Goal: Task Accomplishment & Management: Manage account settings

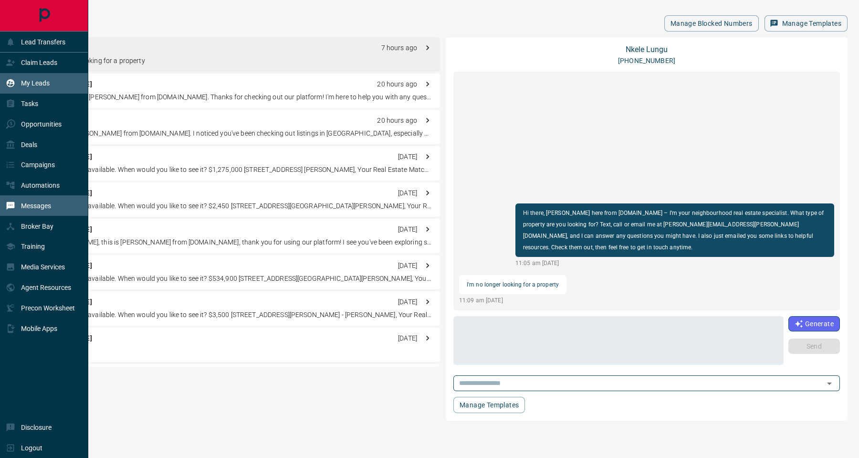
click at [36, 78] on div "My Leads" at bounding box center [28, 83] width 44 height 16
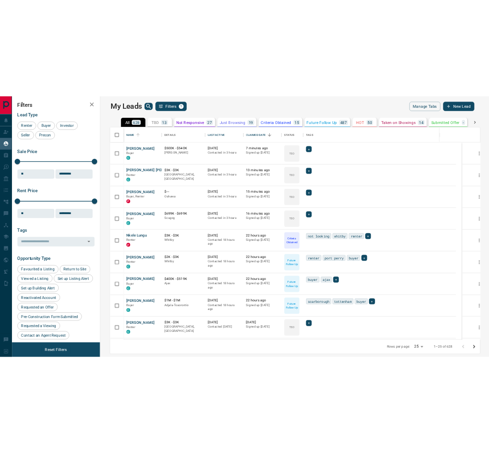
scroll to position [361, 668]
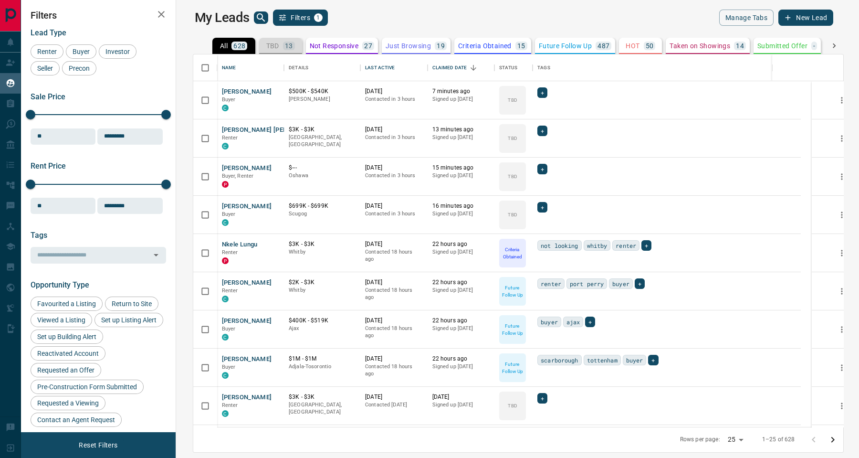
click at [266, 42] on p "TBD" at bounding box center [272, 45] width 13 height 7
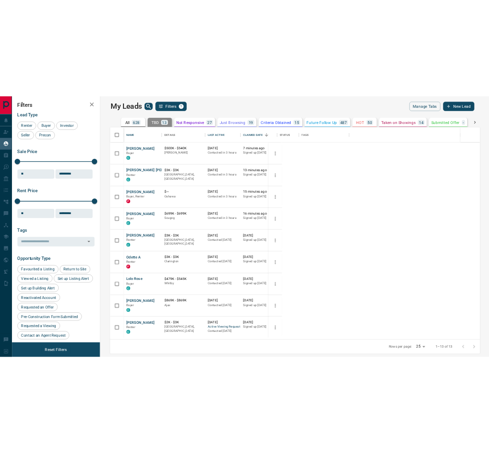
scroll to position [357, 291]
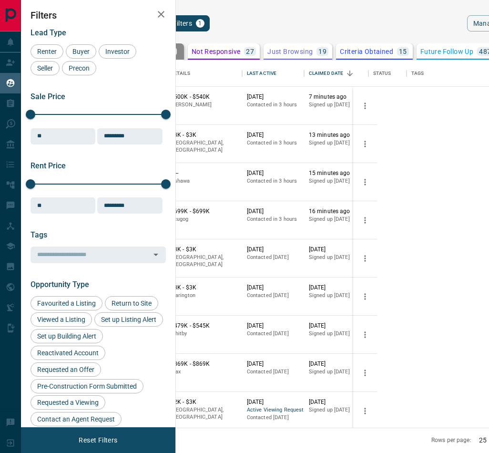
click at [154, 99] on button "[PERSON_NAME]" at bounding box center [129, 97] width 50 height 9
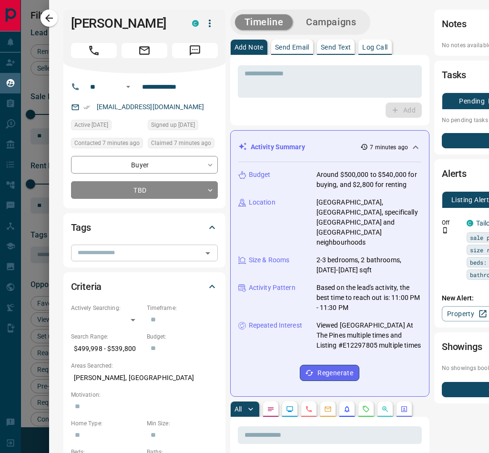
click at [118, 250] on input "text" at bounding box center [136, 253] width 125 height 10
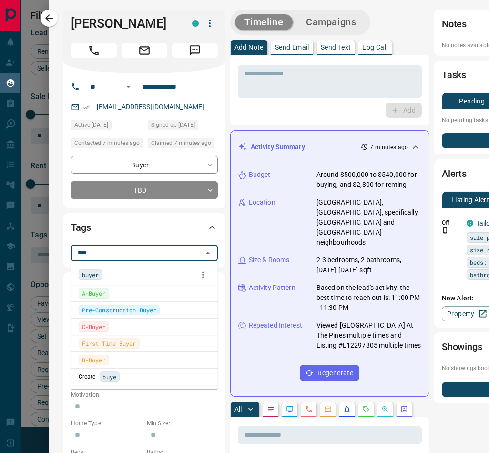
type input "*****"
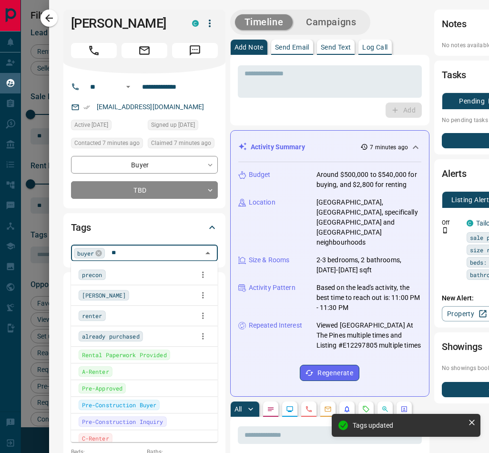
scroll to position [0, 0]
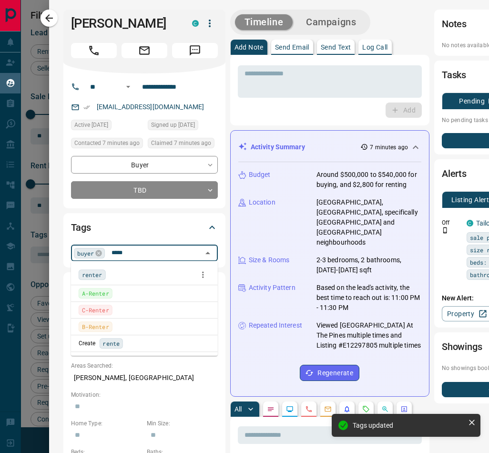
type input "****"
click at [93, 285] on li "Rental Paperwork Provided" at bounding box center [144, 293] width 147 height 16
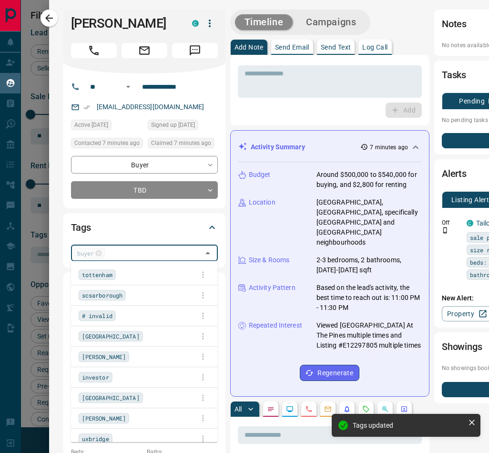
scroll to position [431, 0]
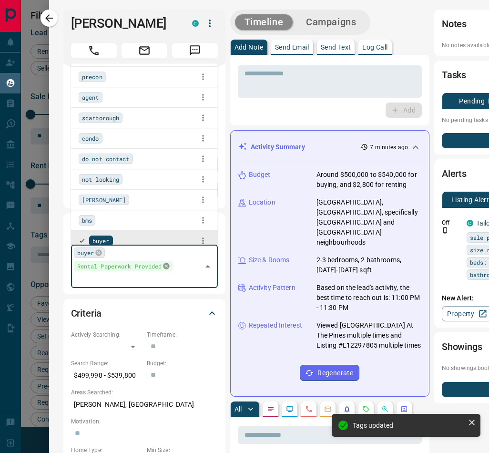
click at [165, 266] on icon at bounding box center [167, 266] width 8 height 8
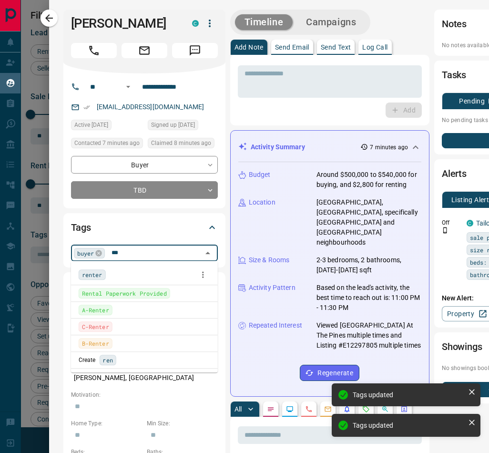
scroll to position [0, 0]
type input "******"
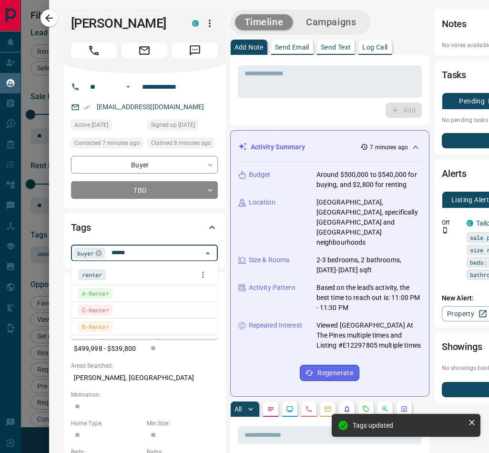
click at [87, 273] on span "renter" at bounding box center [92, 275] width 21 height 10
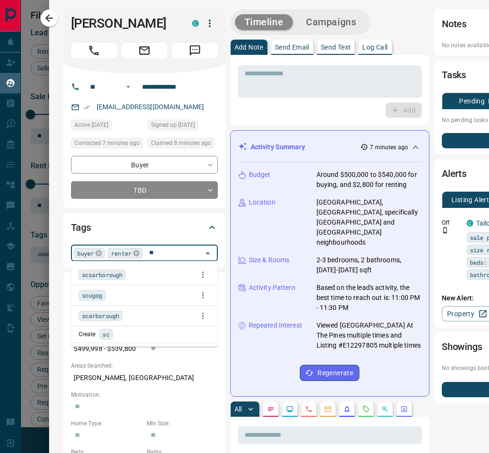
type input "*"
type input "****"
click at [104, 273] on span "[PERSON_NAME]" at bounding box center [104, 275] width 44 height 10
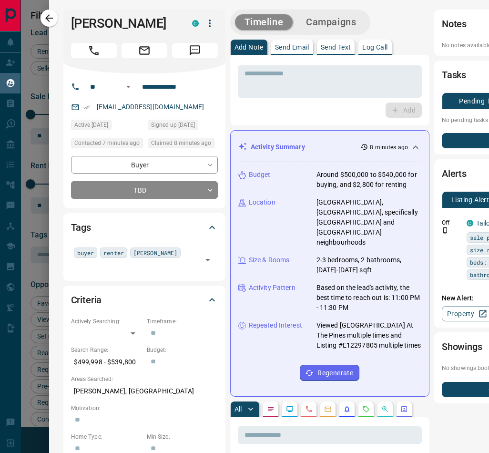
click at [63, 266] on div "Tags buyer renter [PERSON_NAME] ​" at bounding box center [144, 246] width 162 height 67
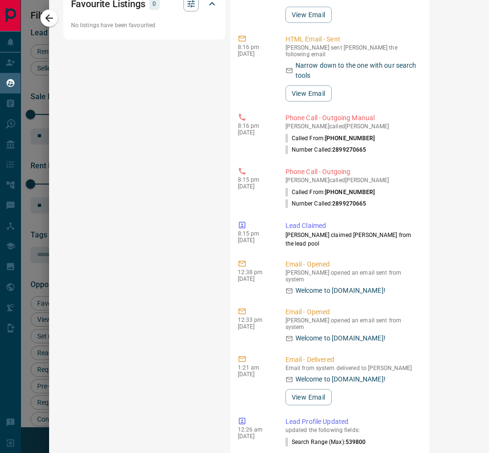
scroll to position [785, 0]
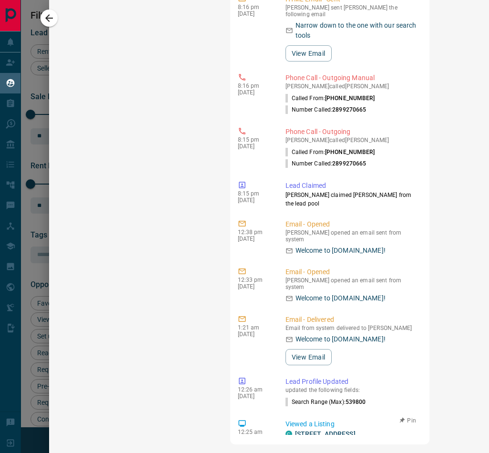
click at [309, 430] on link "[STREET_ADDRESS][PERSON_NAME]" at bounding box center [325, 439] width 61 height 18
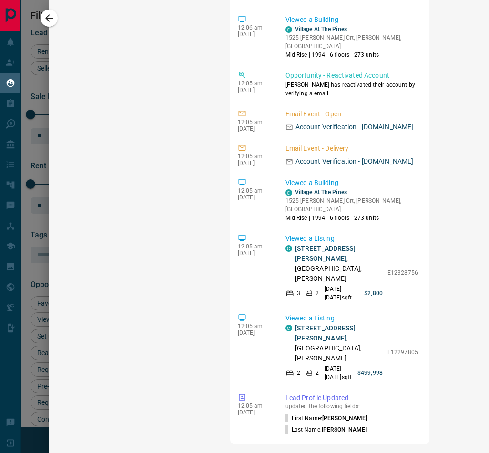
scroll to position [782, 0]
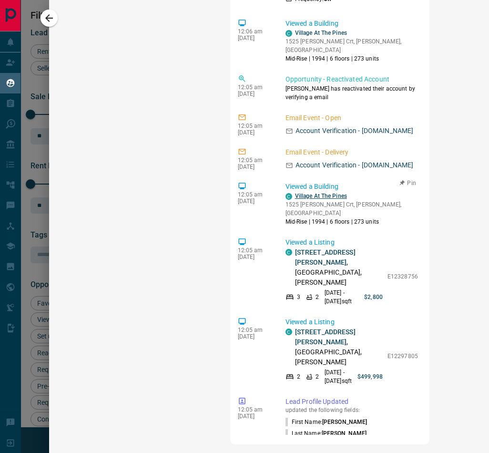
click at [317, 193] on link "Village At The Pines" at bounding box center [321, 196] width 52 height 7
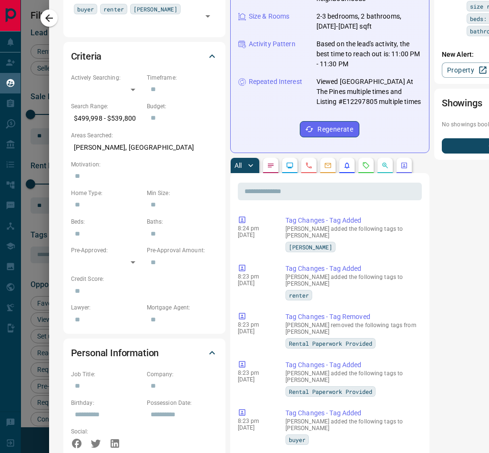
scroll to position [0, 0]
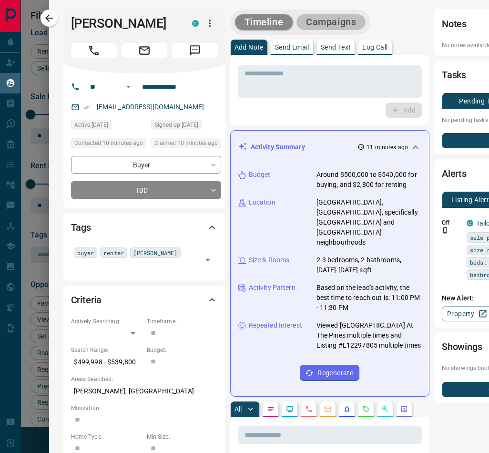
click at [331, 21] on button "Campaigns" at bounding box center [331, 22] width 69 height 16
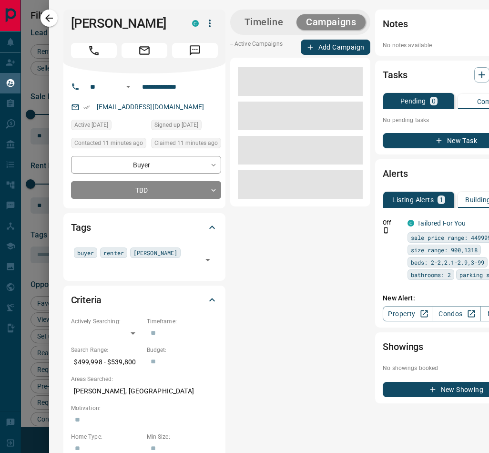
click at [355, 55] on div "-- Active Campaigns Add Campaign" at bounding box center [300, 123] width 141 height 167
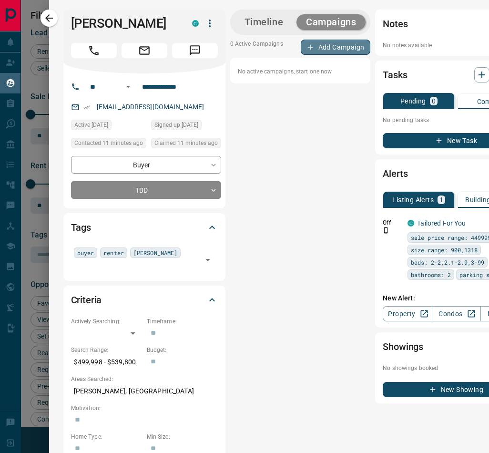
click at [352, 48] on button "Add Campaign" at bounding box center [336, 47] width 70 height 15
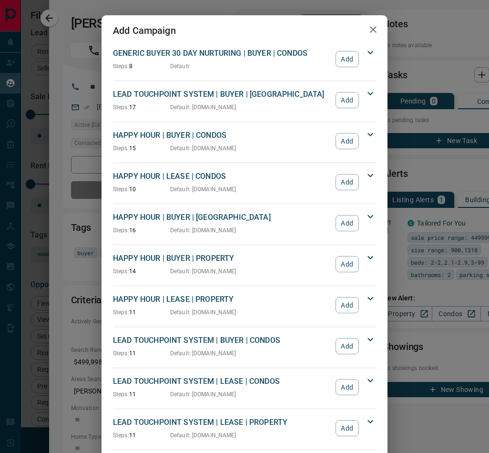
click at [349, 340] on button "Add" at bounding box center [347, 346] width 23 height 16
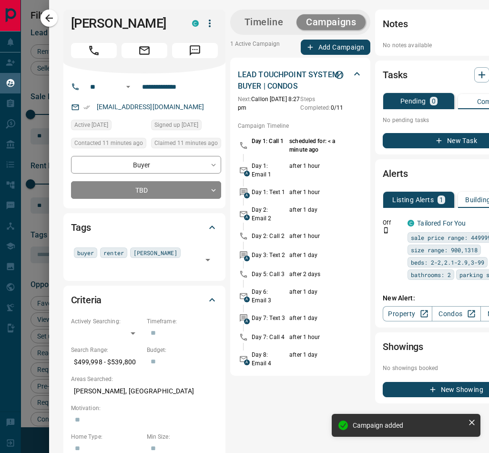
scroll to position [0, 58]
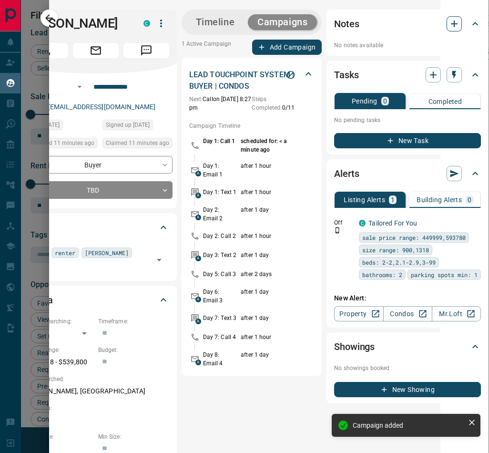
click at [449, 21] on icon "button" at bounding box center [454, 23] width 11 height 11
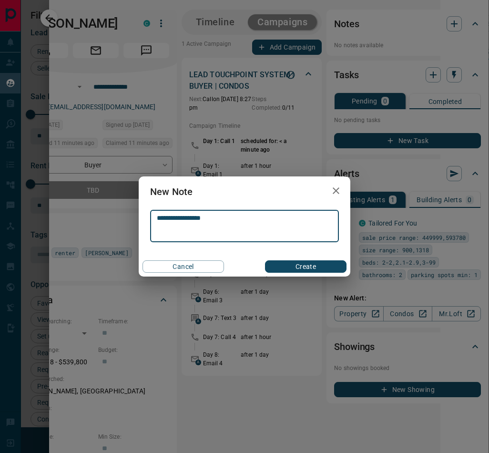
type textarea "**********"
click at [312, 266] on button "Create" at bounding box center [306, 266] width 82 height 12
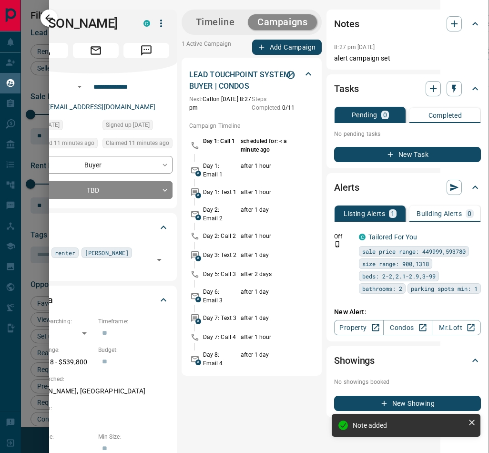
scroll to position [0, 0]
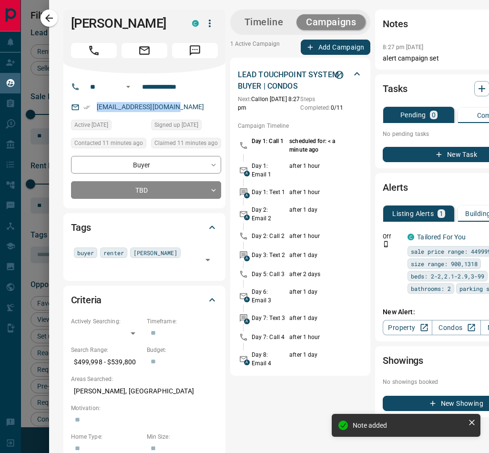
drag, startPoint x: 191, startPoint y: 110, endPoint x: 83, endPoint y: 115, distance: 108.4
click at [83, 115] on div "**********" at bounding box center [144, 140] width 162 height 135
copy link "[EMAIL_ADDRESS][DOMAIN_NAME]"
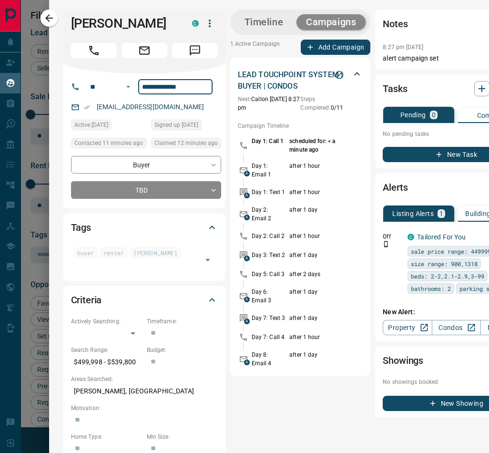
drag, startPoint x: 199, startPoint y: 83, endPoint x: 138, endPoint y: 82, distance: 61.1
click at [138, 82] on input "**********" at bounding box center [175, 86] width 74 height 15
click at [158, 188] on body "Lead Transfers Claim Leads My Leads Tasks Opportunities Deals Campaigns Automat…" at bounding box center [244, 226] width 489 height 453
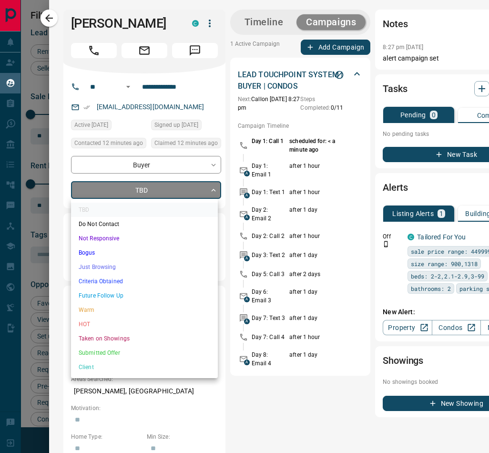
click at [117, 296] on li "Future Follow Up" at bounding box center [144, 296] width 147 height 14
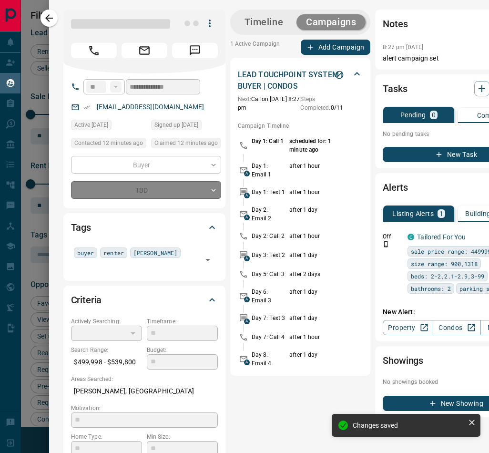
type input "*"
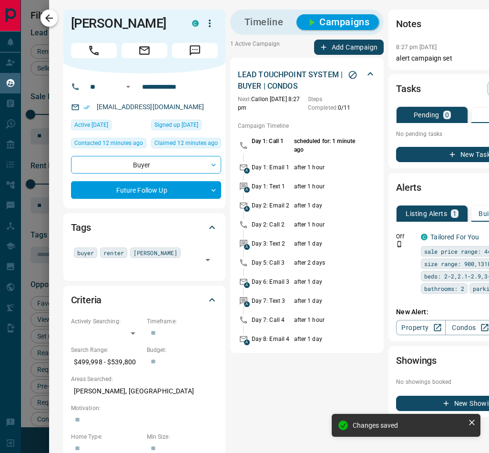
click at [45, 15] on icon "button" at bounding box center [48, 17] width 11 height 11
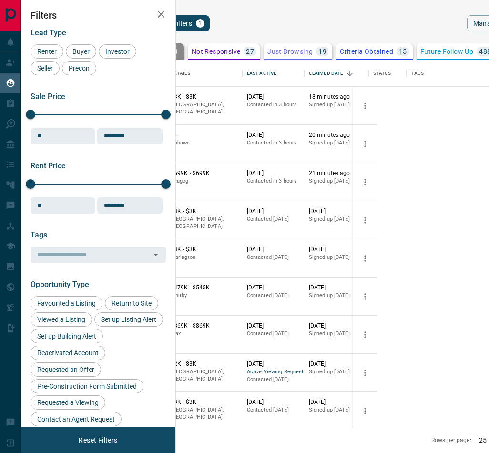
click at [154, 134] on button "[PERSON_NAME]" at bounding box center [129, 135] width 50 height 9
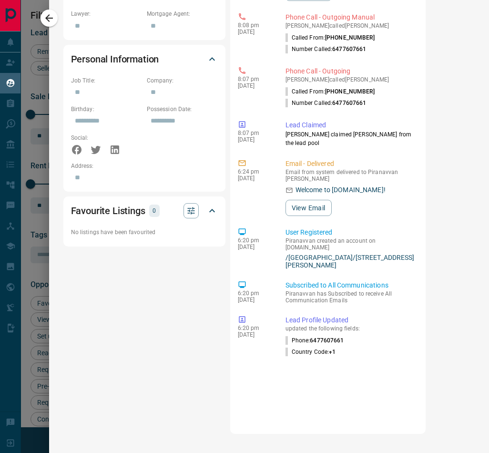
scroll to position [534, 0]
click at [342, 255] on link "/[GEOGRAPHIC_DATA]/[STREET_ADDRESS][PERSON_NAME]" at bounding box center [350, 261] width 129 height 15
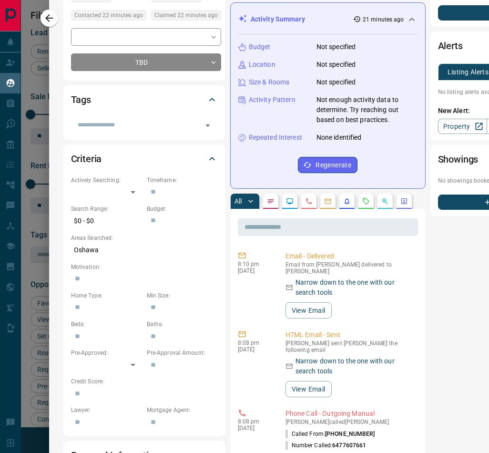
scroll to position [0, 0]
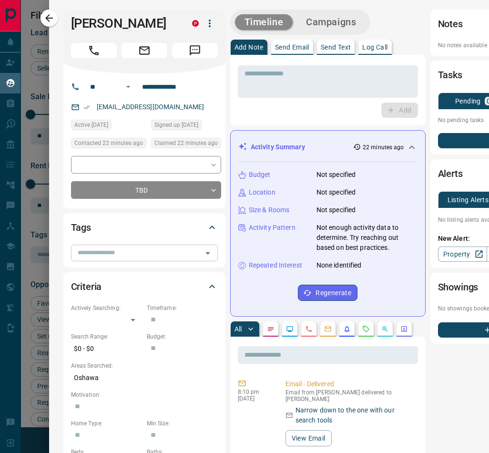
click at [116, 258] on input "text" at bounding box center [136, 253] width 125 height 10
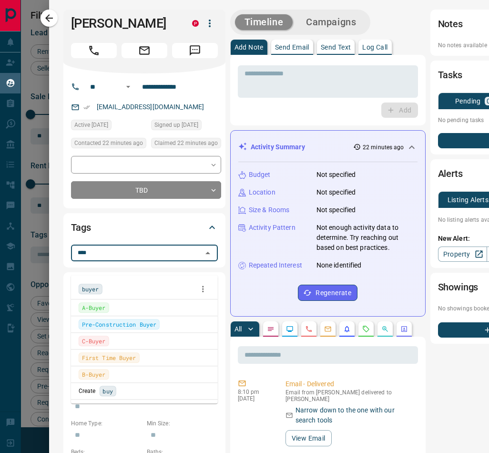
type input "*****"
click at [94, 291] on span "buyer" at bounding box center [90, 289] width 17 height 10
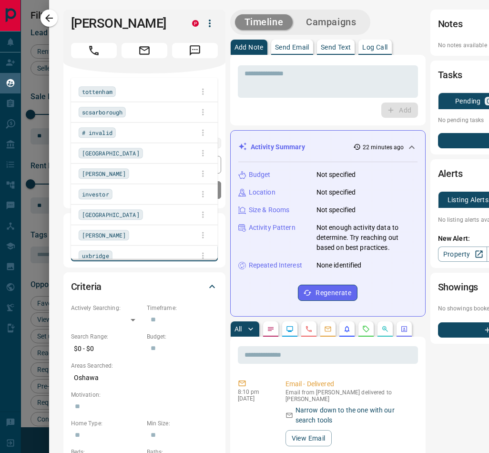
scroll to position [357, 291]
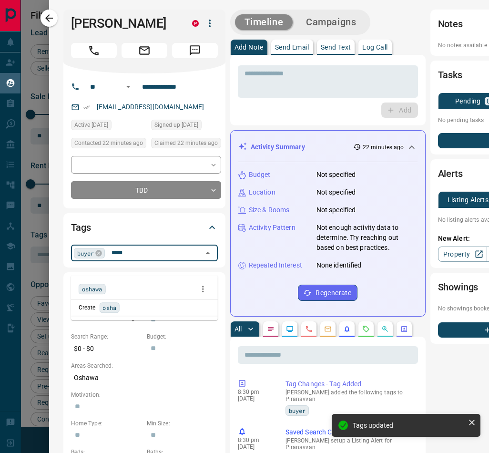
type input "******"
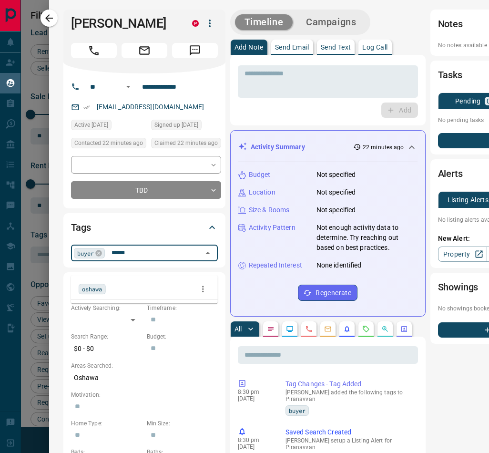
click at [101, 288] on div "oshawa" at bounding box center [92, 289] width 27 height 10
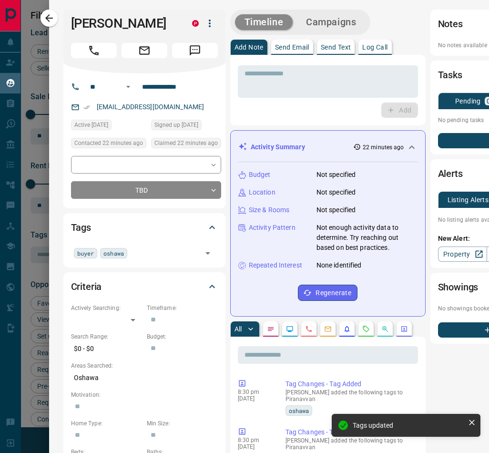
click at [334, 21] on button "Campaigns" at bounding box center [331, 22] width 69 height 16
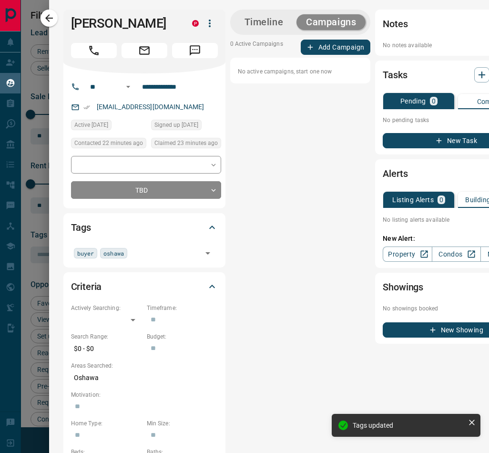
click at [323, 49] on button "Add Campaign" at bounding box center [336, 47] width 70 height 15
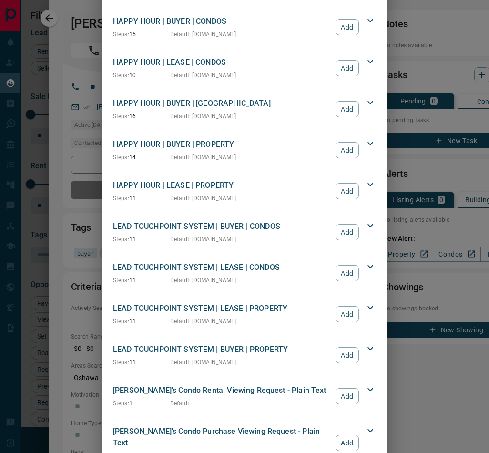
scroll to position [114, 0]
click at [336, 351] on button "Add" at bounding box center [347, 355] width 23 height 16
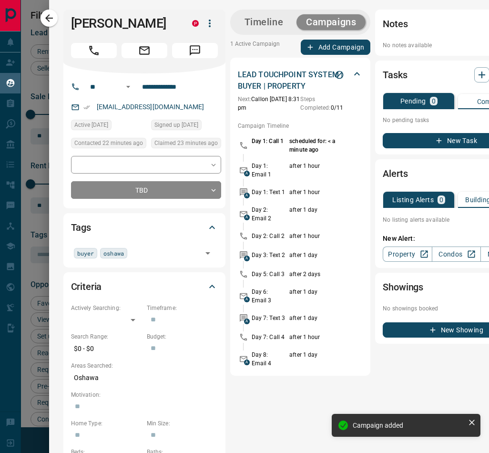
scroll to position [0, 58]
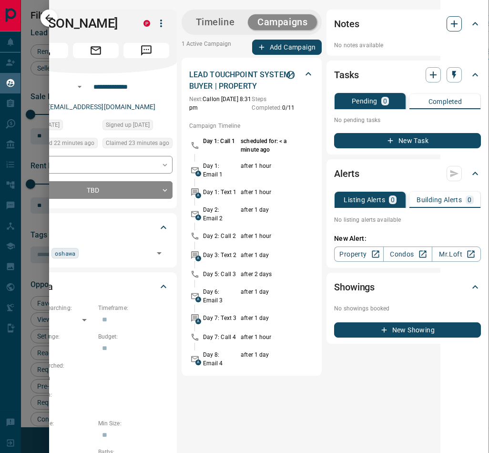
click at [449, 26] on icon "button" at bounding box center [454, 23] width 11 height 11
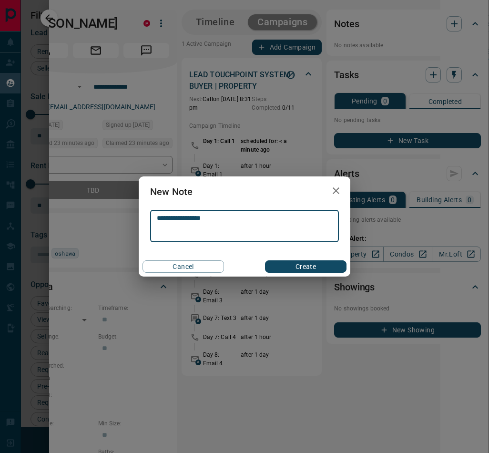
type textarea "**********"
click at [287, 263] on button "Create" at bounding box center [306, 266] width 82 height 12
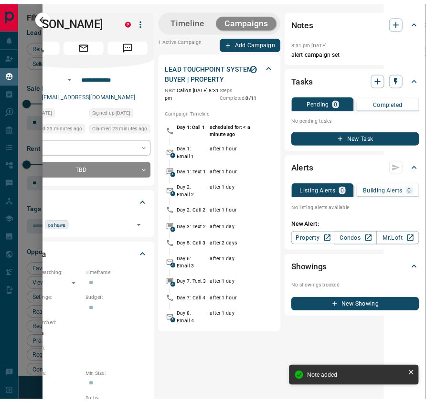
scroll to position [0, 0]
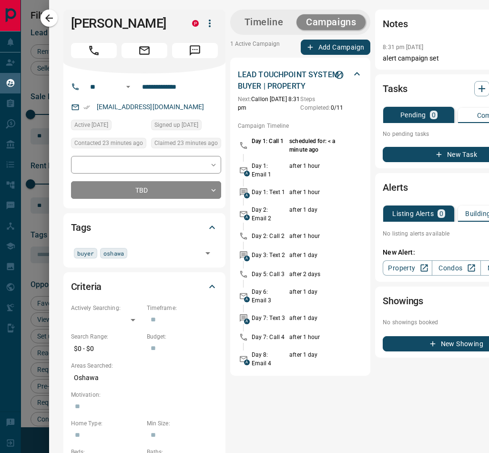
drag, startPoint x: 185, startPoint y: 120, endPoint x: 91, endPoint y: 118, distance: 94.0
click at [91, 115] on div "[EMAIL_ADDRESS][DOMAIN_NAME]" at bounding box center [146, 107] width 150 height 16
copy link "[EMAIL_ADDRESS][DOMAIN_NAME]"
drag, startPoint x: 136, startPoint y: 99, endPoint x: 105, endPoint y: 99, distance: 31.0
click at [105, 94] on div "**********" at bounding box center [140, 86] width 115 height 15
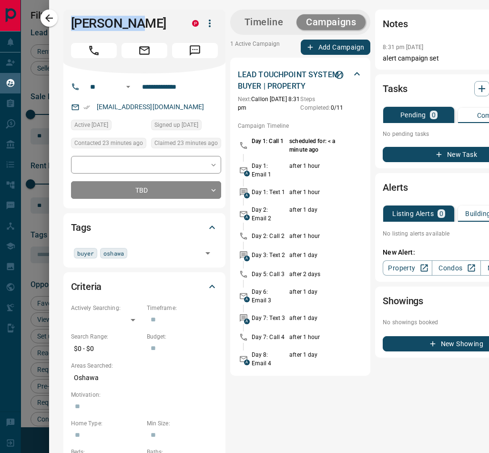
drag, startPoint x: 142, startPoint y: 21, endPoint x: 61, endPoint y: 19, distance: 81.1
click at [61, 19] on div "**********" at bounding box center [269, 395] width 440 height 790
copy h1 "Piranavvan"
drag, startPoint x: 145, startPoint y: 39, endPoint x: 52, endPoint y: 42, distance: 92.6
click at [52, 42] on div "**********" at bounding box center [269, 395] width 440 height 790
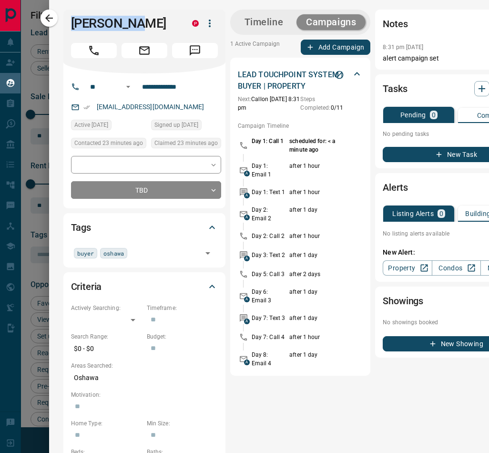
copy h1 "[PERSON_NAME]"
click at [158, 200] on body "Lead Transfers Claim Leads My Leads Tasks Opportunities Deals Campaigns Automat…" at bounding box center [244, 226] width 489 height 453
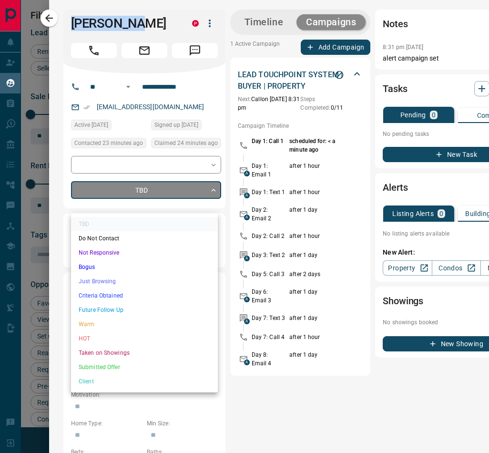
click at [126, 307] on li "Future Follow Up" at bounding box center [144, 310] width 147 height 14
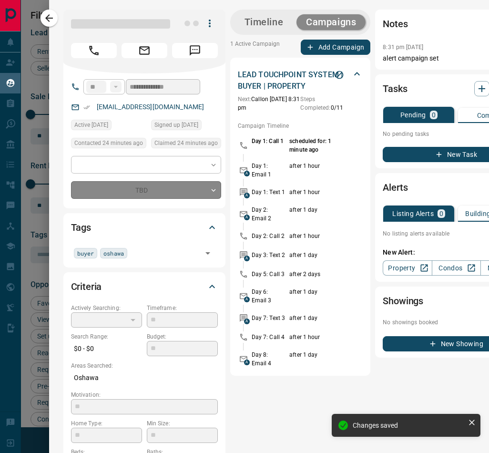
type input "*"
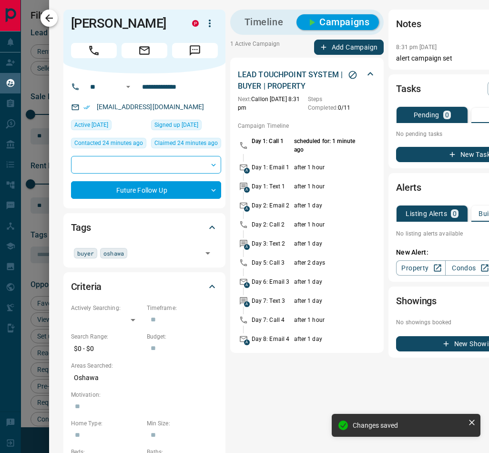
click at [46, 18] on icon "button" at bounding box center [49, 18] width 8 height 8
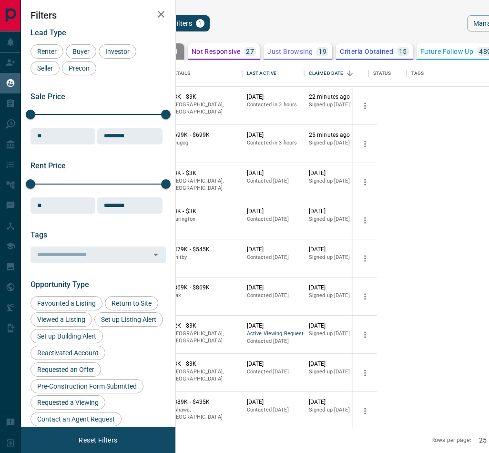
click at [46, 18] on h2 "Filters" at bounding box center [98, 15] width 135 height 11
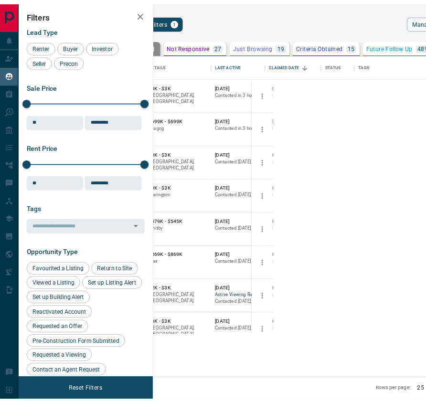
scroll to position [308, 228]
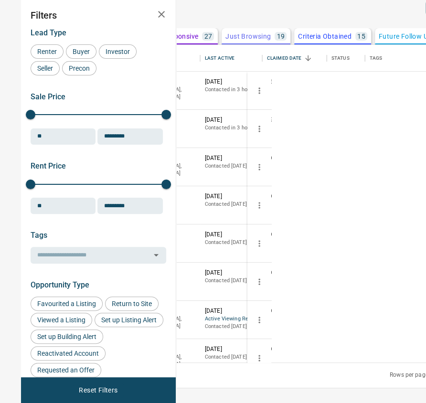
click at [112, 125] on button "[PERSON_NAME]" at bounding box center [87, 120] width 50 height 9
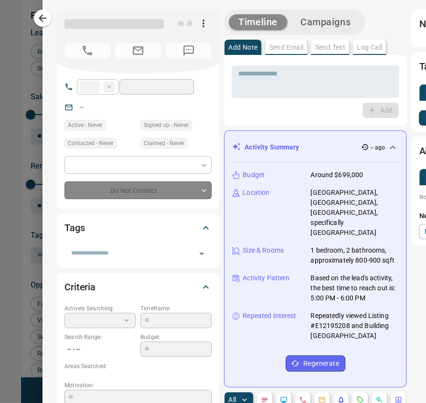
type input "**"
type input "**********"
type input "**"
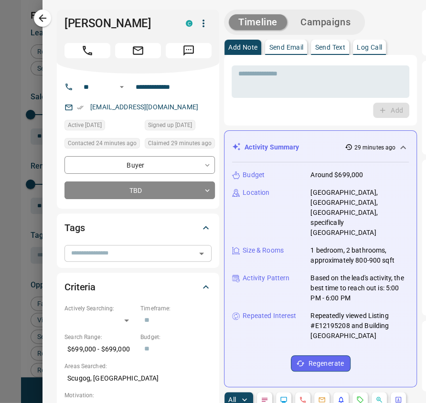
click at [117, 255] on input "text" at bounding box center [129, 253] width 125 height 10
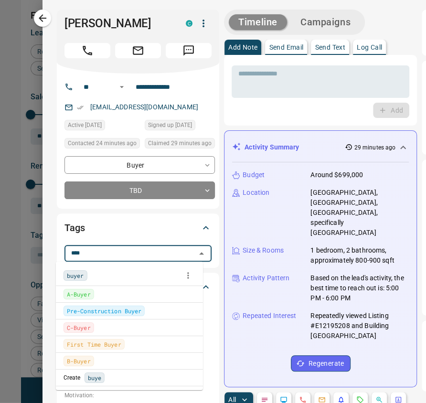
type input "*****"
click at [78, 269] on div "buyer" at bounding box center [129, 275] width 132 height 14
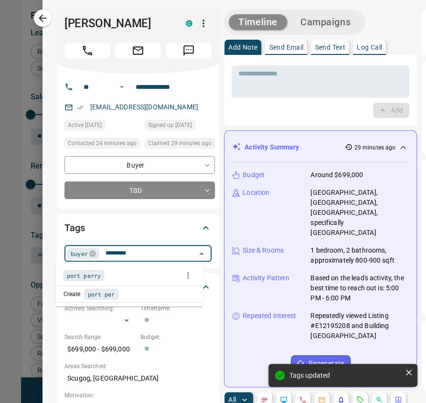
type input "**********"
click at [84, 273] on span "port perry" at bounding box center [84, 275] width 34 height 10
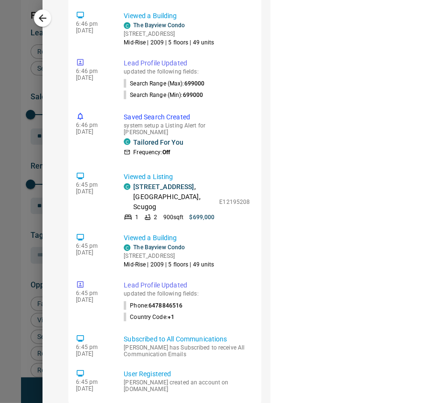
scroll to position [814, 0]
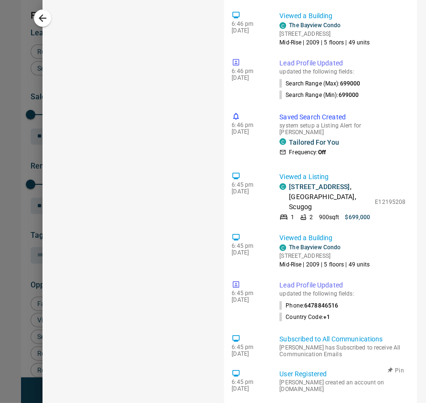
click at [300, 395] on link "/scugog/the-bayview-[GEOGRAPHIC_DATA]-[STREET_ADDRESS]" at bounding box center [342, 402] width 126 height 15
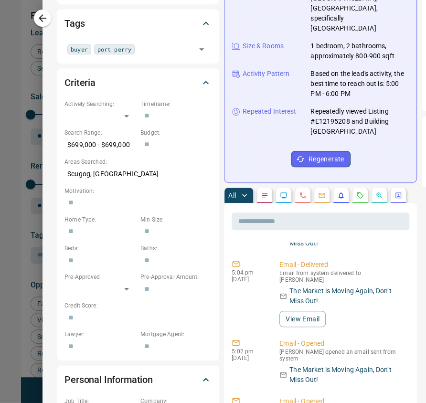
scroll to position [0, 0]
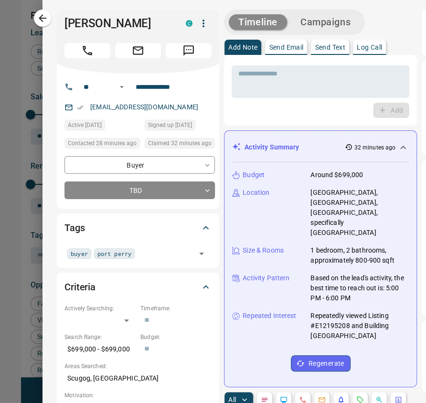
click at [296, 26] on button "Campaigns" at bounding box center [325, 22] width 69 height 16
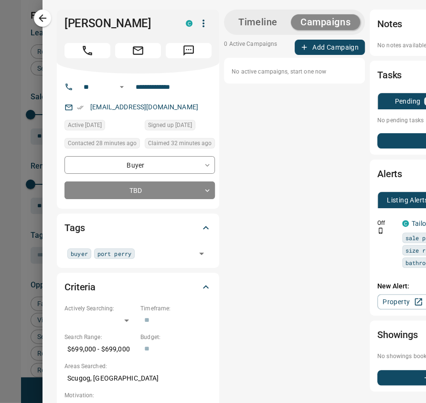
click at [304, 46] on button "Add Campaign" at bounding box center [329, 47] width 70 height 15
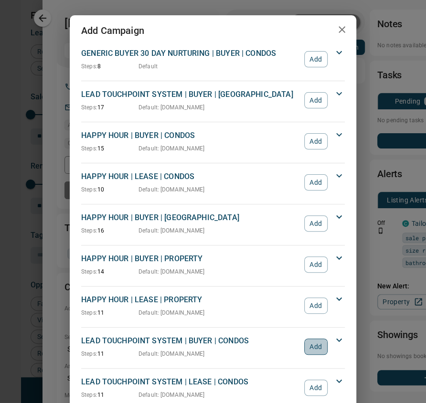
click at [315, 342] on button "Add" at bounding box center [315, 346] width 23 height 16
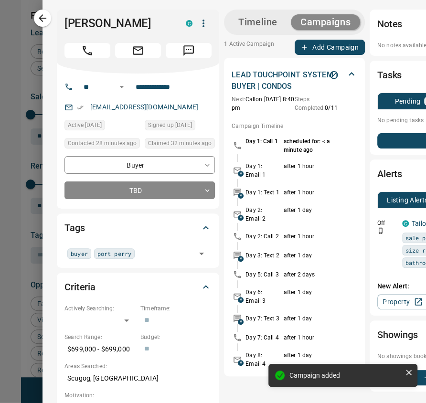
click at [42, 60] on div "**********" at bounding box center [233, 395] width 383 height 790
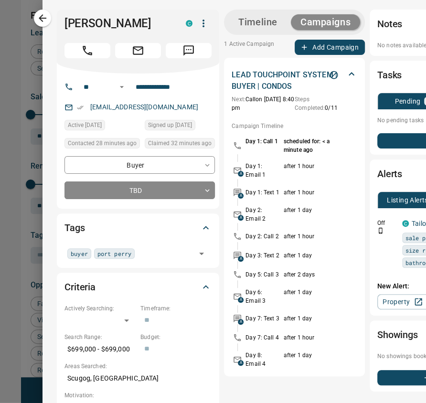
scroll to position [0, 106]
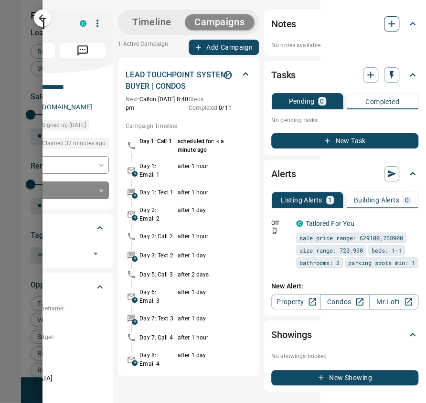
click at [385, 20] on icon "button" at bounding box center [390, 23] width 11 height 11
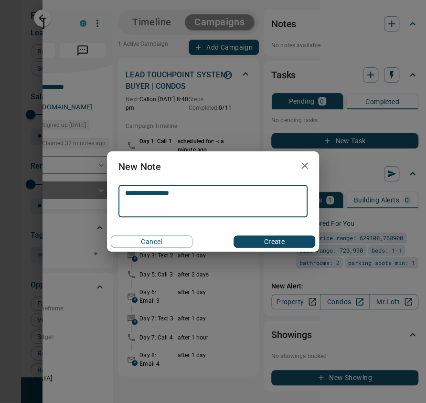
type textarea "**********"
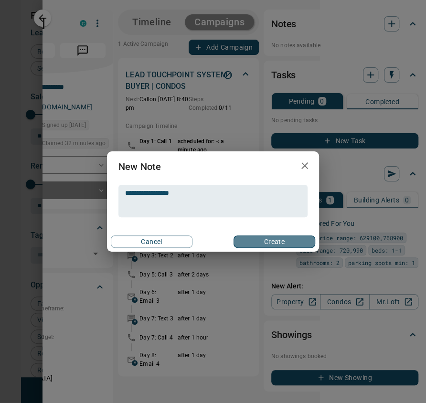
click at [254, 237] on button "Create" at bounding box center [274, 241] width 82 height 12
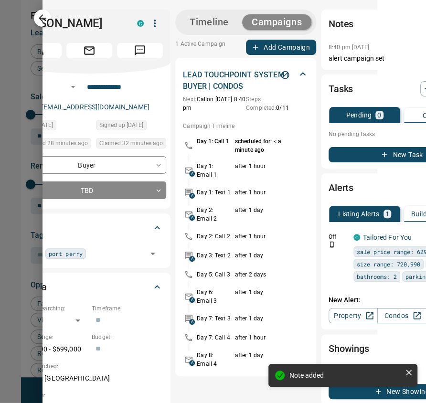
scroll to position [0, 0]
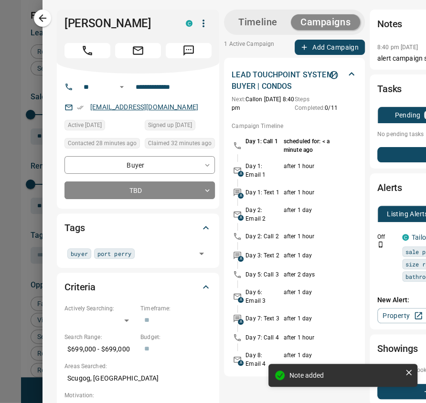
click at [79, 103] on div "[EMAIL_ADDRESS][DOMAIN_NAME]" at bounding box center [139, 107] width 150 height 16
copy link "[EMAIL_ADDRESS][DOMAIN_NAME]"
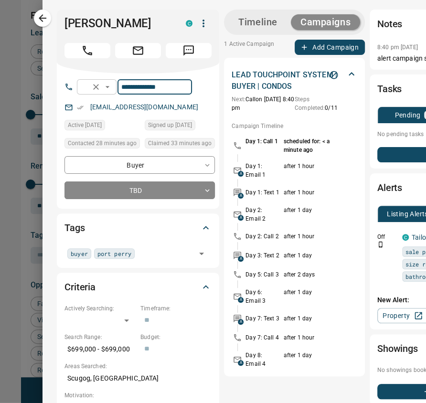
drag, startPoint x: 190, startPoint y: 89, endPoint x: 116, endPoint y: 83, distance: 74.1
click at [116, 83] on div "**********" at bounding box center [134, 86] width 115 height 15
click at [156, 191] on body "Lead Transfers Claim Leads My Leads Tasks Opportunities Deals Campaigns Automat…" at bounding box center [213, 208] width 426 height 417
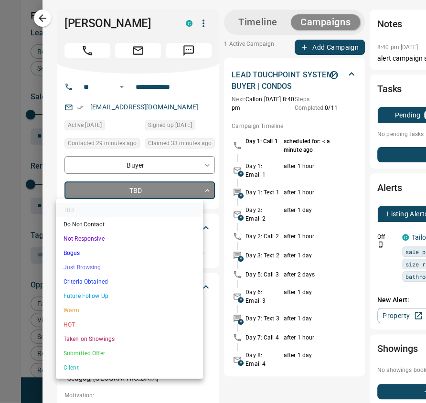
click at [111, 292] on li "Future Follow Up" at bounding box center [129, 296] width 147 height 14
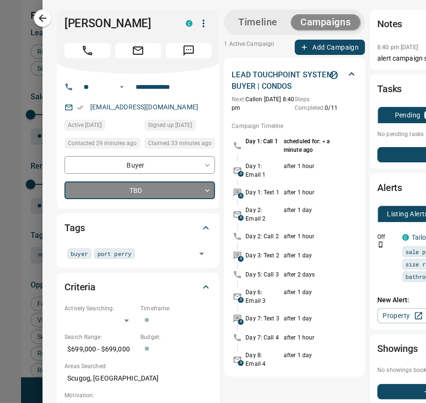
type input "*"
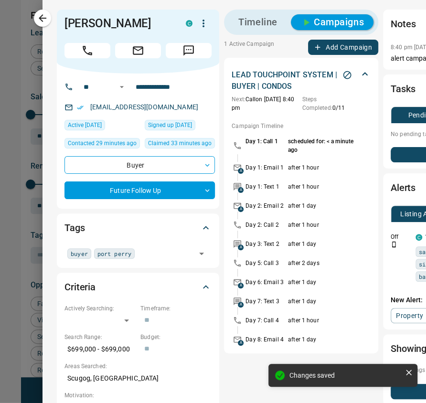
drag, startPoint x: 39, startPoint y: 18, endPoint x: 67, endPoint y: 37, distance: 34.3
click at [39, 18] on icon "button" at bounding box center [42, 17] width 11 height 11
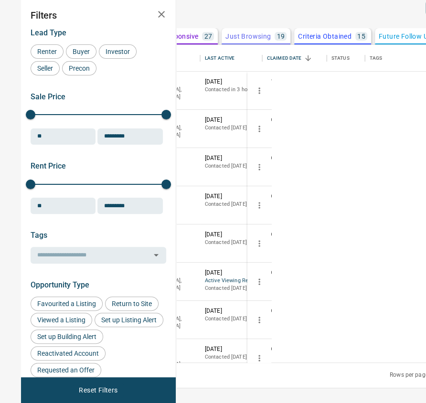
click at [90, 201] on button "Lolo Rose" at bounding box center [76, 196] width 28 height 9
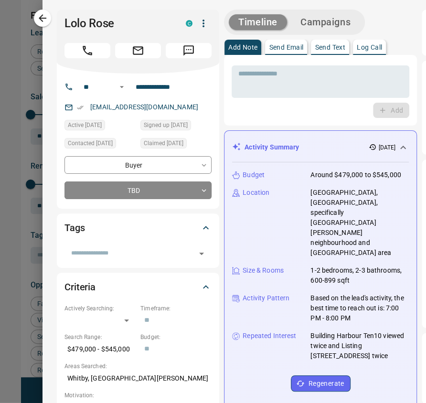
scroll to position [89, 0]
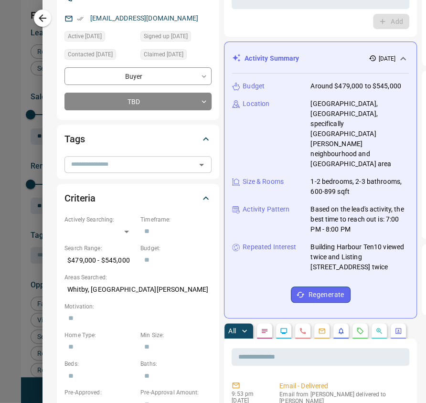
click at [85, 164] on input "text" at bounding box center [129, 164] width 125 height 10
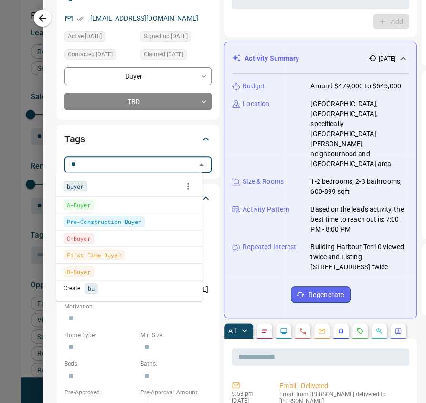
type input "***"
click at [77, 183] on span "buyer" at bounding box center [75, 186] width 17 height 10
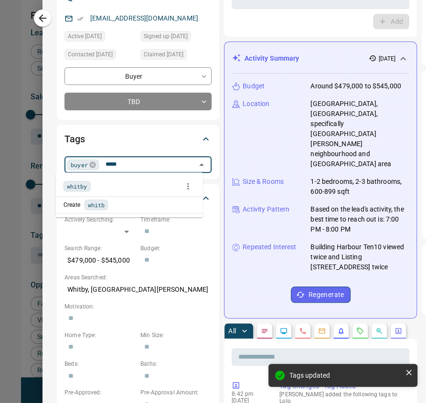
type input "******"
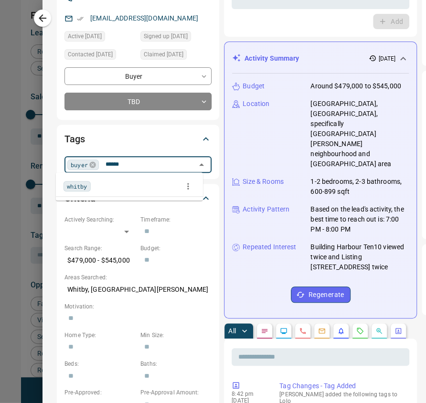
click at [79, 184] on span "whitby" at bounding box center [77, 186] width 21 height 10
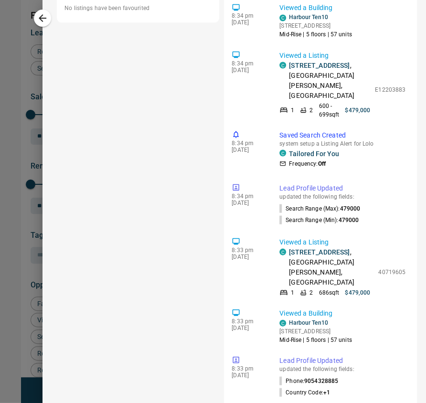
scroll to position [743, 0]
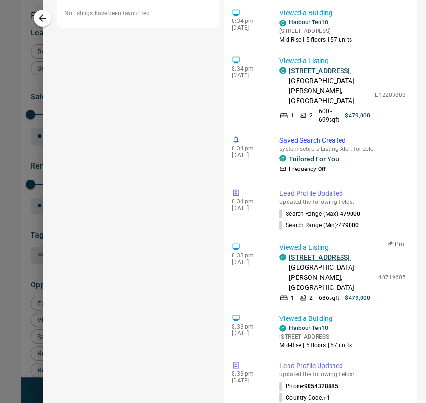
click at [309, 253] on link "[STREET_ADDRESS]" at bounding box center [319, 257] width 61 height 8
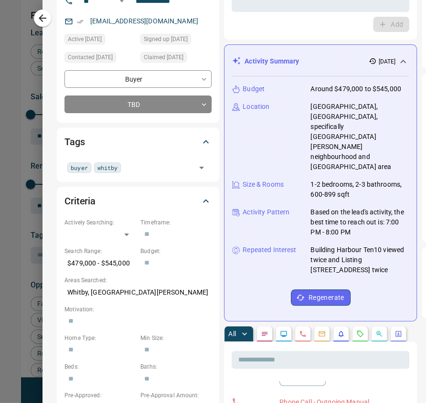
scroll to position [0, 0]
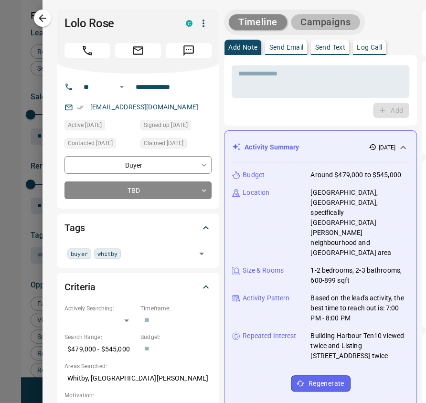
click at [316, 23] on button "Campaigns" at bounding box center [325, 22] width 69 height 16
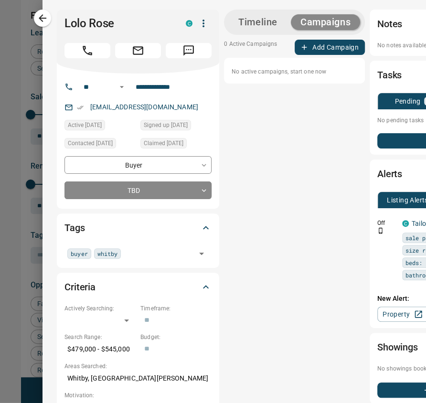
click at [317, 47] on button "Add Campaign" at bounding box center [329, 47] width 70 height 15
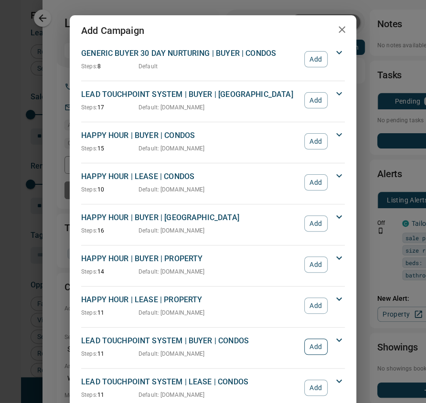
click at [317, 342] on button "Add" at bounding box center [315, 346] width 23 height 16
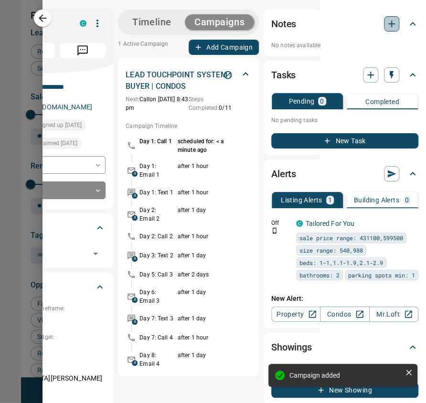
click at [385, 20] on icon "button" at bounding box center [390, 23] width 11 height 11
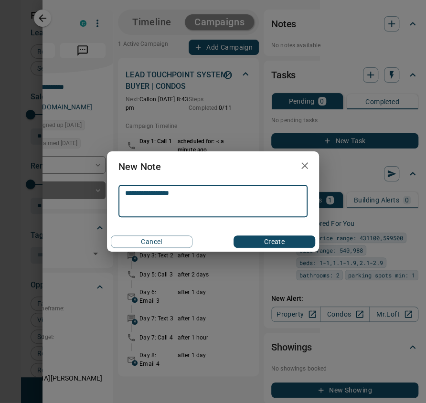
type textarea "**********"
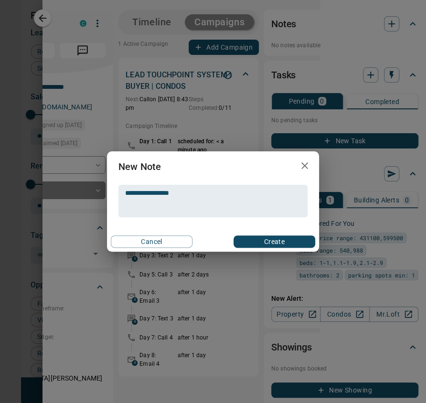
click at [273, 235] on div "Cancel Create" at bounding box center [213, 241] width 212 height 20
click at [273, 239] on button "Create" at bounding box center [274, 241] width 82 height 12
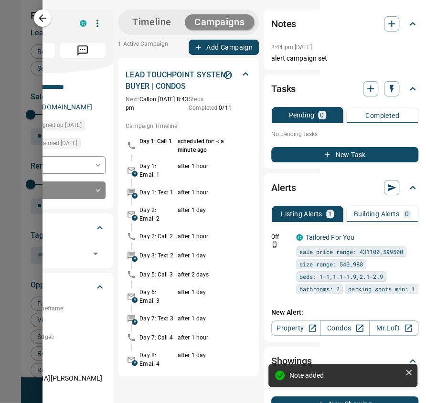
scroll to position [0, 0]
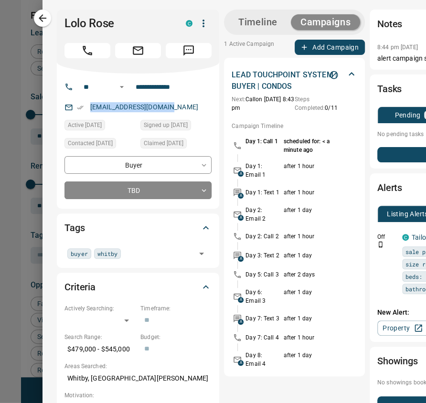
drag, startPoint x: 172, startPoint y: 105, endPoint x: 75, endPoint y: 104, distance: 97.3
click at [75, 104] on div "[EMAIL_ADDRESS][DOMAIN_NAME]" at bounding box center [137, 107] width 147 height 16
copy link "[EMAIL_ADDRESS][DOMAIN_NAME]"
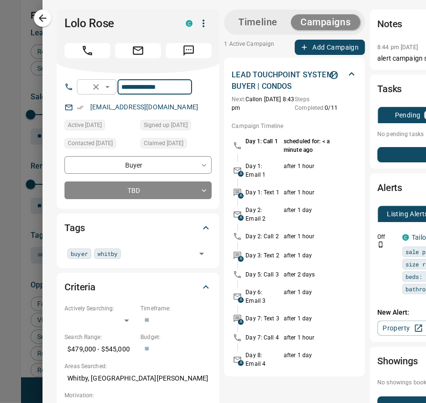
drag, startPoint x: 123, startPoint y: 82, endPoint x: 114, endPoint y: 79, distance: 8.6
click at [114, 79] on div "**********" at bounding box center [134, 86] width 115 height 15
click at [164, 183] on body "Lead Transfers Claim Leads My Leads Tasks Opportunities Deals Campaigns Automat…" at bounding box center [213, 208] width 426 height 417
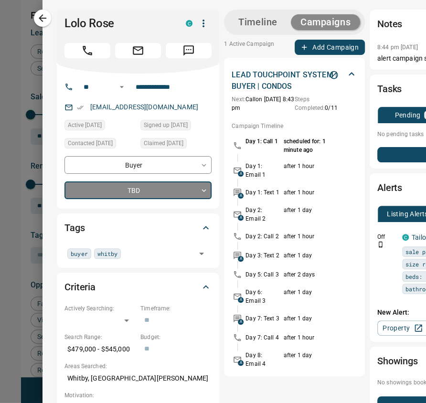
click at [146, 196] on body "Lead Transfers Claim Leads My Leads Tasks Opportunities Deals Campaigns Automat…" at bounding box center [213, 208] width 426 height 417
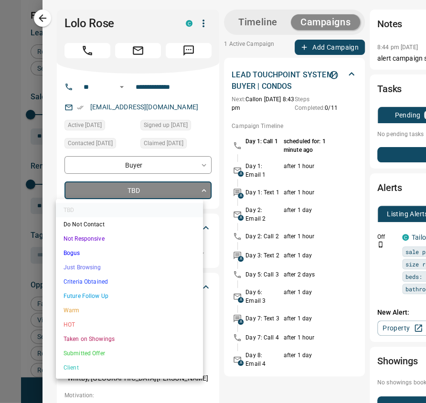
click at [146, 196] on div at bounding box center [213, 201] width 426 height 403
click at [146, 196] on body "Lead Transfers Claim Leads My Leads Tasks Opportunities Deals Campaigns Automat…" at bounding box center [213, 208] width 426 height 417
click at [109, 295] on li "Future Follow Up" at bounding box center [129, 296] width 147 height 14
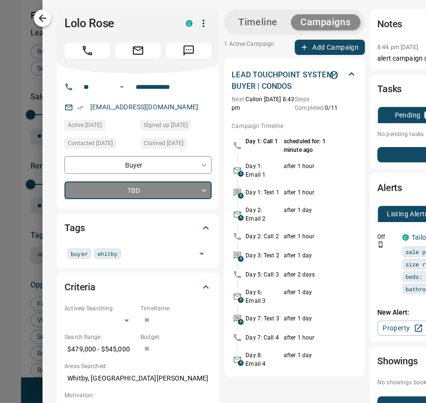
click at [47, 21] on icon "button" at bounding box center [42, 17] width 11 height 11
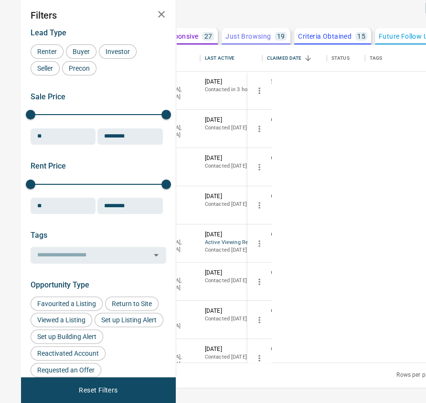
click at [112, 201] on button "[PERSON_NAME]" at bounding box center [87, 196] width 50 height 9
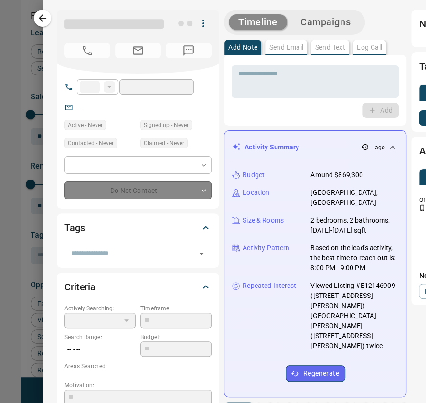
type input "**"
type input "**********"
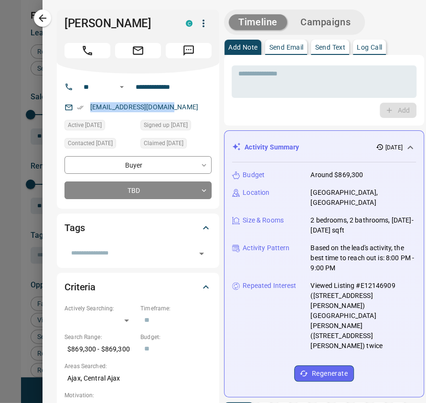
drag, startPoint x: 167, startPoint y: 107, endPoint x: 81, endPoint y: 113, distance: 86.6
click at [81, 113] on div "[EMAIL_ADDRESS][DOMAIN_NAME]" at bounding box center [137, 107] width 147 height 16
copy link "[EMAIL_ADDRESS][DOMAIN_NAME]"
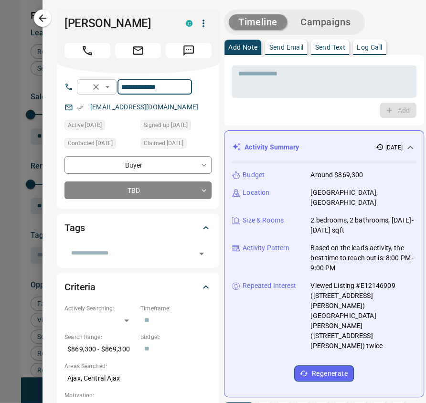
drag, startPoint x: 191, startPoint y: 90, endPoint x: 105, endPoint y: 92, distance: 86.4
click at [105, 92] on div "**********" at bounding box center [134, 86] width 115 height 15
click at [124, 192] on body "Lead Transfers Claim Leads My Leads Tasks Opportunities Deals Campaigns Automat…" at bounding box center [213, 208] width 426 height 417
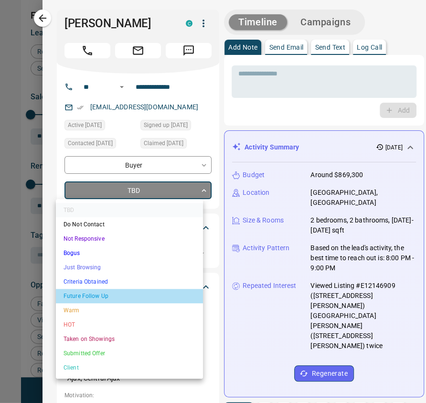
click at [98, 296] on li "Future Follow Up" at bounding box center [129, 296] width 147 height 14
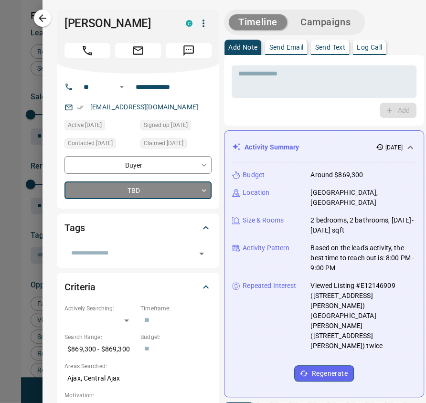
type input "*"
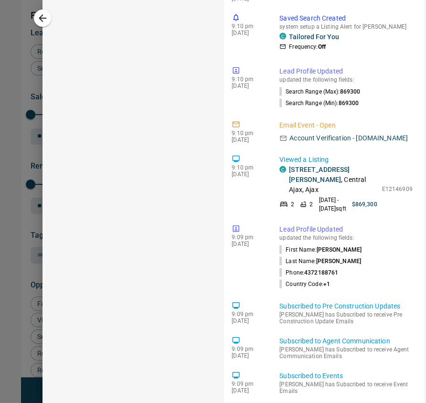
scroll to position [261, 0]
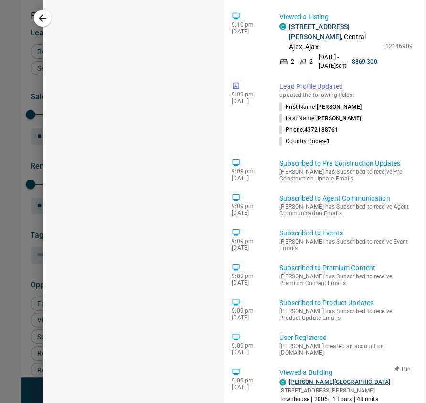
click at [294, 378] on link "[PERSON_NAME][GEOGRAPHIC_DATA]" at bounding box center [339, 381] width 101 height 7
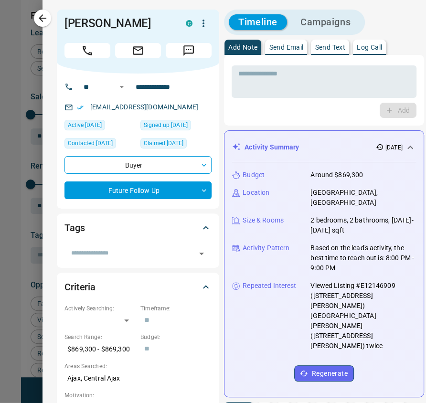
click at [316, 16] on button "Campaigns" at bounding box center [325, 22] width 69 height 16
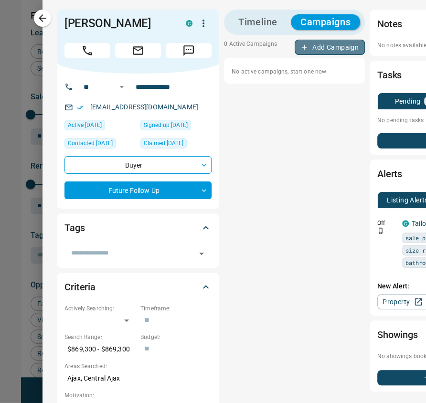
click at [334, 48] on button "Add Campaign" at bounding box center [329, 47] width 70 height 15
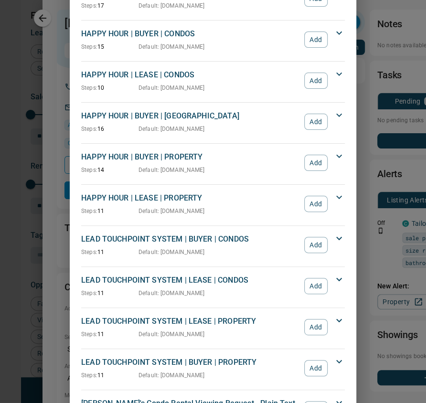
scroll to position [127, 0]
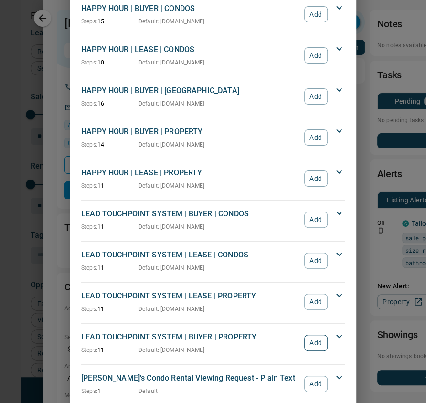
click at [308, 340] on button "Add" at bounding box center [315, 342] width 23 height 16
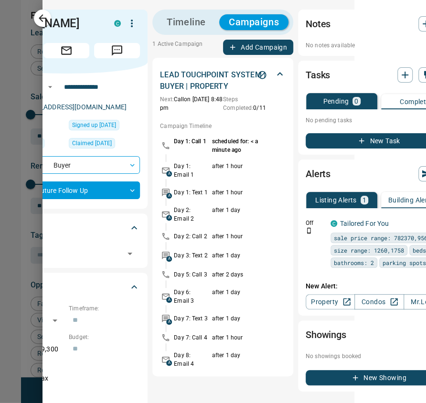
scroll to position [0, 106]
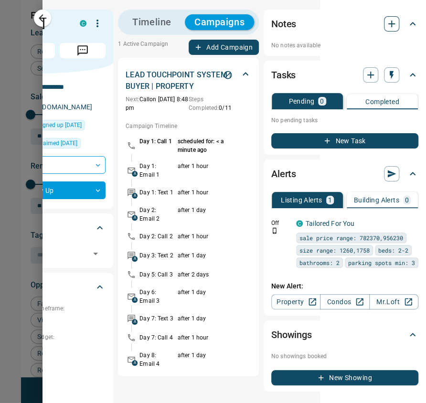
click at [386, 23] on icon "button" at bounding box center [390, 23] width 11 height 11
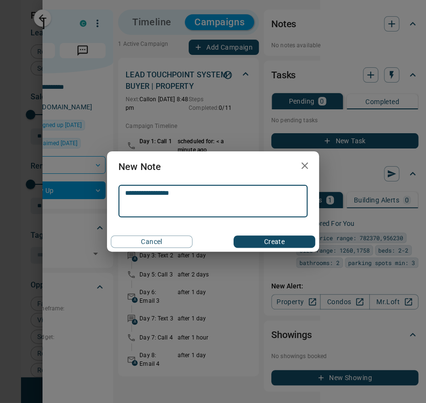
type textarea "**********"
click at [262, 243] on button "Create" at bounding box center [274, 241] width 82 height 12
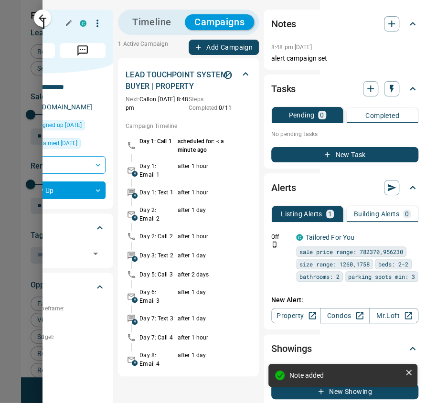
click at [41, 17] on h1 "[PERSON_NAME]" at bounding box center [11, 23] width 107 height 13
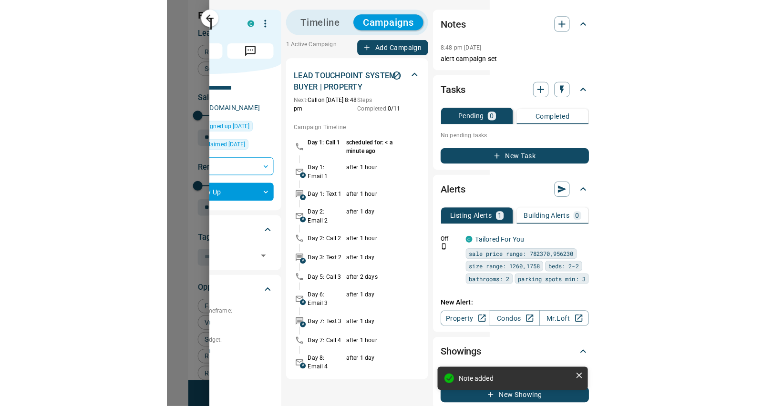
scroll to position [0, 0]
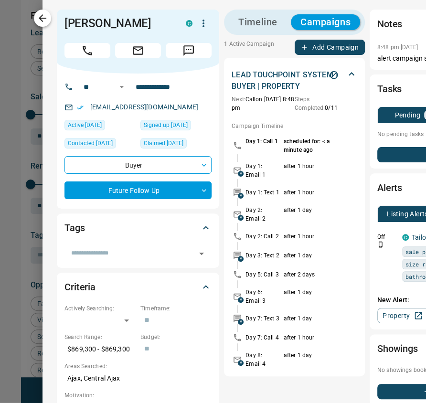
click at [44, 22] on icon "button" at bounding box center [42, 17] width 11 height 11
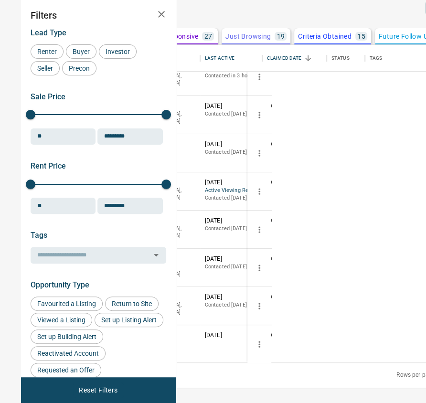
scroll to position [23, 0]
click at [112, 264] on button "[PERSON_NAME]" at bounding box center [87, 259] width 50 height 9
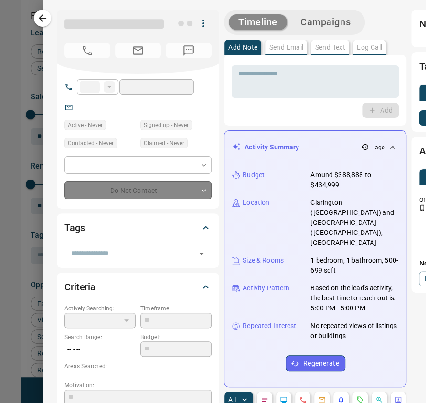
type input "**"
type input "**********"
type input "**"
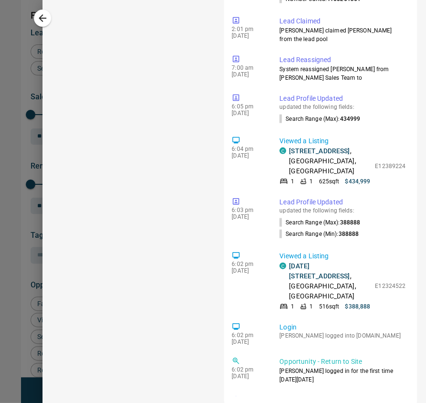
scroll to position [0, 0]
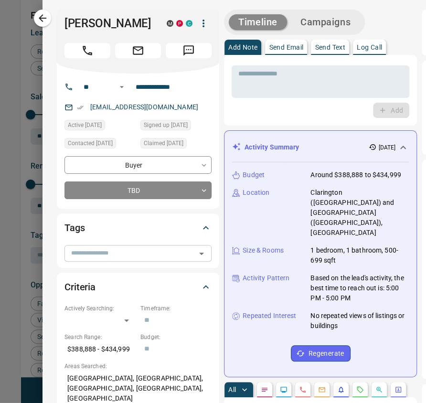
click at [89, 258] on input "text" at bounding box center [129, 253] width 125 height 10
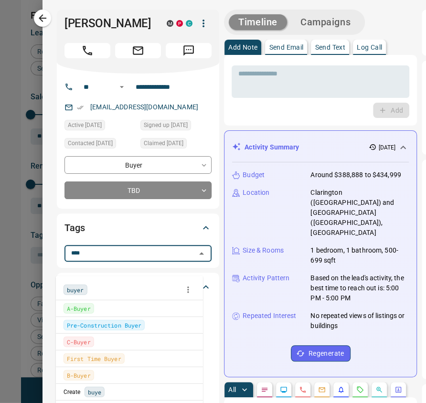
type input "*****"
click at [75, 290] on span "buyer" at bounding box center [75, 290] width 17 height 10
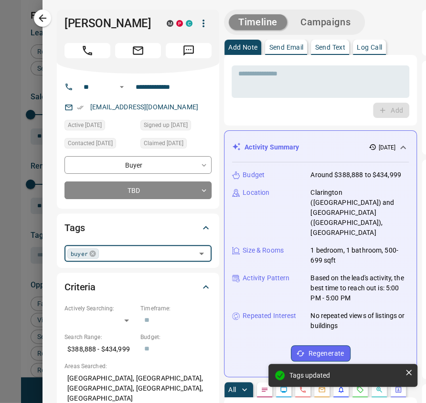
click at [108, 258] on input "text" at bounding box center [147, 253] width 91 height 10
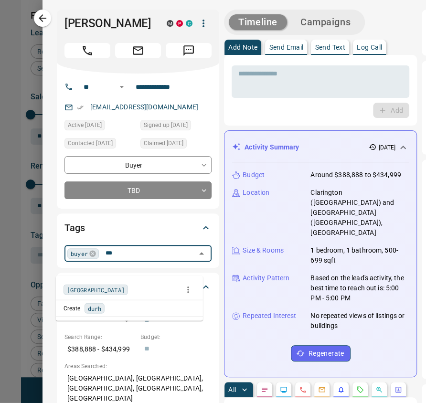
type input "****"
click at [90, 292] on div "[GEOGRAPHIC_DATA]" at bounding box center [129, 289] width 132 height 14
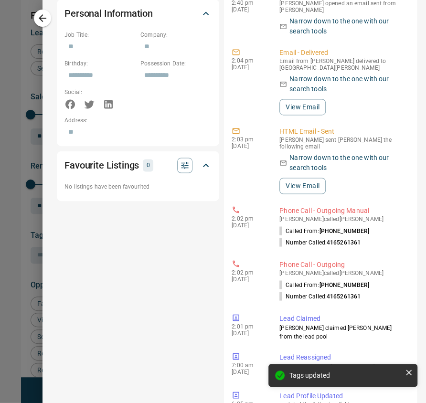
scroll to position [804, 0]
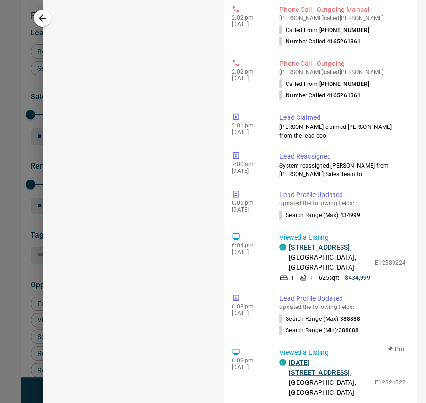
click at [316, 358] on link "[DATE][STREET_ADDRESS]" at bounding box center [319, 367] width 61 height 18
click at [307, 243] on link "[STREET_ADDRESS]" at bounding box center [319, 247] width 61 height 8
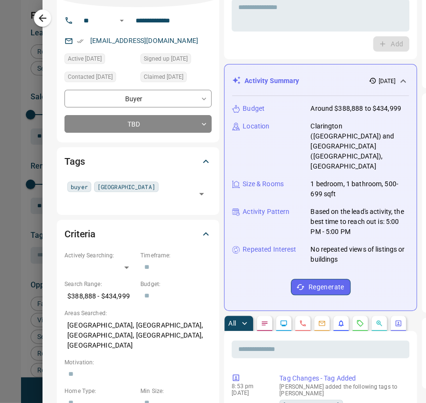
scroll to position [0, 0]
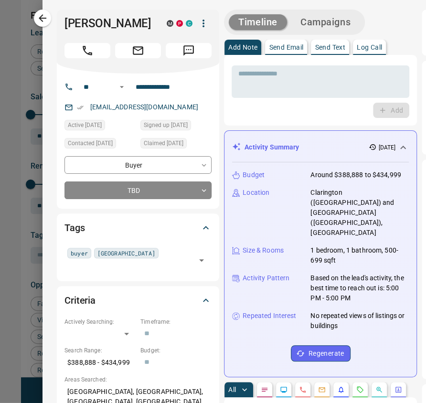
click at [292, 27] on button "Campaigns" at bounding box center [325, 22] width 69 height 16
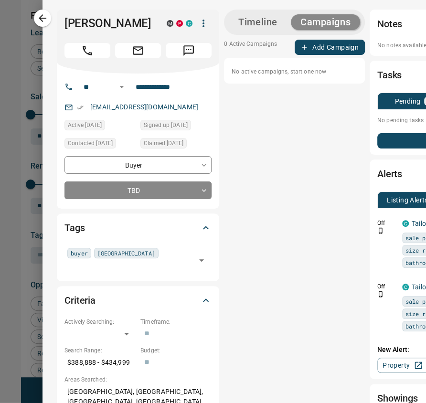
click at [322, 43] on button "Add Campaign" at bounding box center [329, 47] width 70 height 15
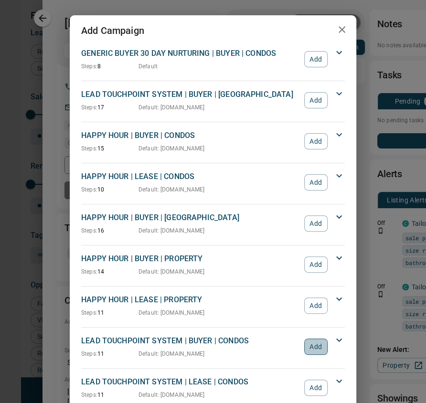
click at [313, 341] on button "Add" at bounding box center [315, 346] width 23 height 16
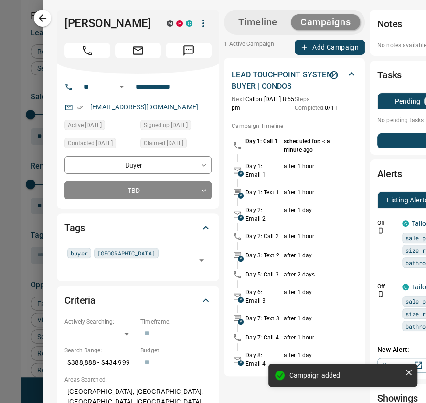
click at [349, 395] on div "Campaign added" at bounding box center [342, 379] width 153 height 34
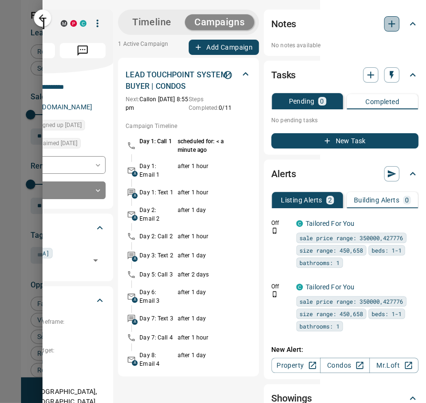
click at [385, 18] on icon "button" at bounding box center [390, 23] width 11 height 11
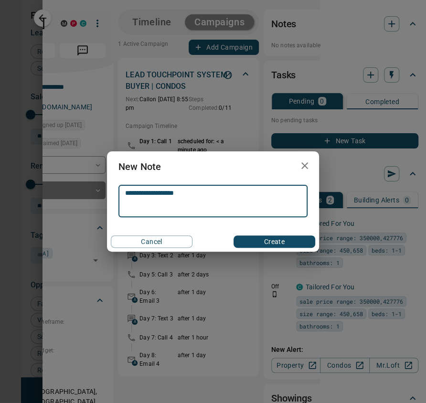
type textarea "**********"
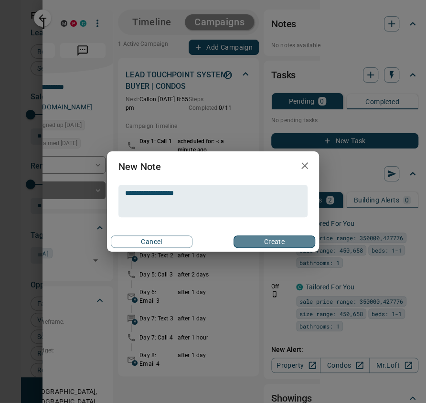
click at [273, 243] on button "Create" at bounding box center [274, 241] width 82 height 12
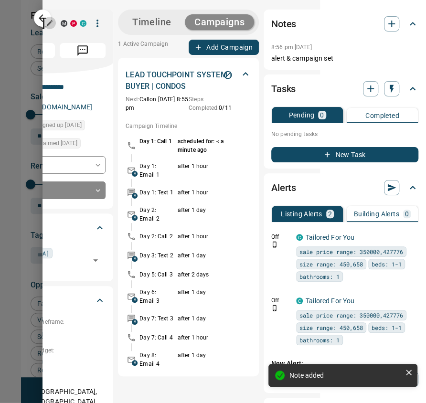
click at [44, 18] on button "button" at bounding box center [49, 23] width 12 height 12
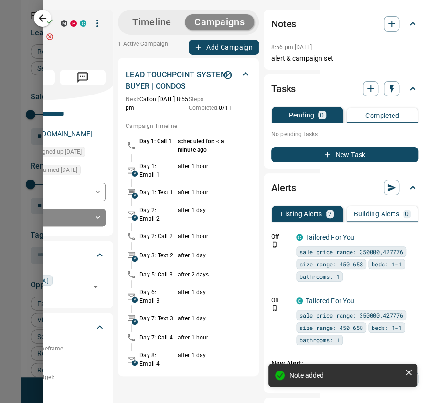
scroll to position [0, 0]
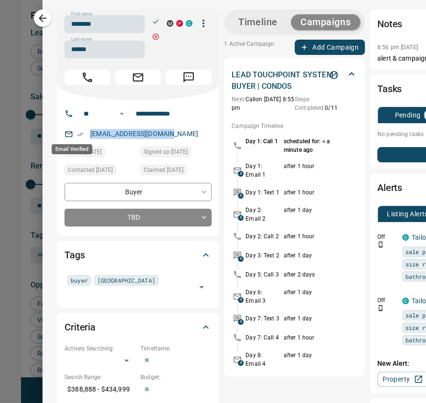
drag, startPoint x: 182, startPoint y: 129, endPoint x: 72, endPoint y: 131, distance: 109.7
click at [72, 131] on div "[EMAIL_ADDRESS][DOMAIN_NAME]" at bounding box center [137, 134] width 147 height 16
copy link "[EMAIL_ADDRESS][DOMAIN_NAME]"
click at [152, 22] on icon "button" at bounding box center [156, 22] width 8 height 8
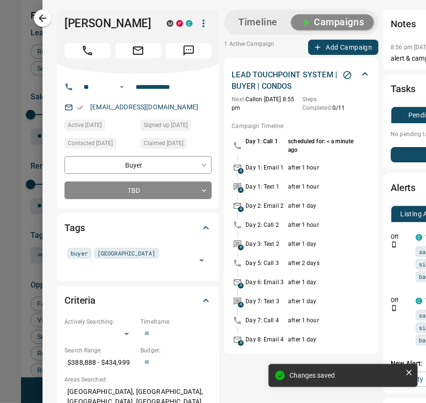
drag, startPoint x: 96, startPoint y: 99, endPoint x: 125, endPoint y: 109, distance: 30.5
click at [125, 109] on div "**********" at bounding box center [138, 140] width 162 height 135
click at [116, 211] on body "Lead Transfers Claim Leads My Leads Tasks Opportunities Deals Campaigns Automat…" at bounding box center [213, 208] width 426 height 417
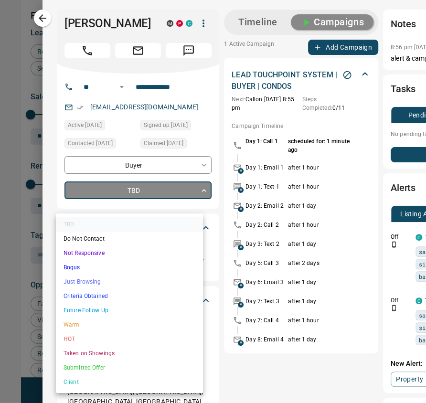
click at [99, 304] on li "Future Follow Up" at bounding box center [129, 310] width 147 height 14
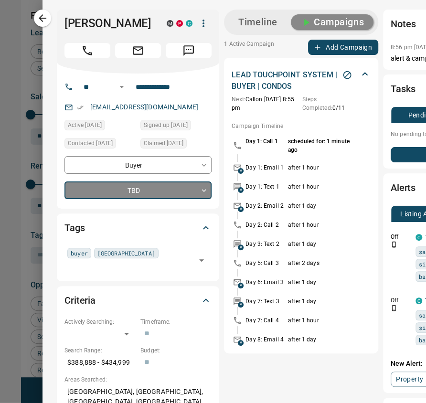
type input "*"
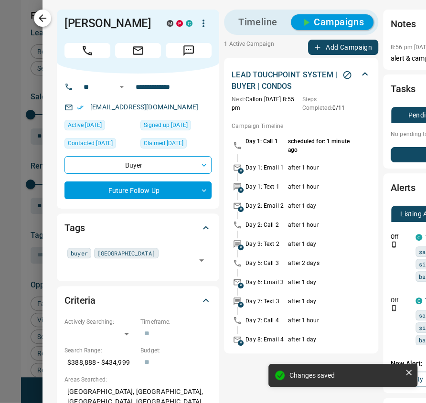
click at [45, 22] on icon "button" at bounding box center [42, 17] width 11 height 11
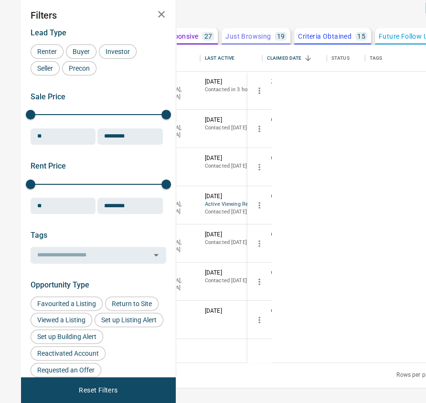
click at [143, 278] on button "N Mousse [PERSON_NAME]" at bounding box center [102, 273] width 81 height 9
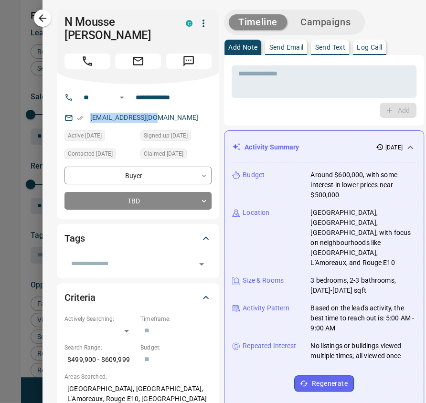
drag, startPoint x: 161, startPoint y: 122, endPoint x: 78, endPoint y: 125, distance: 83.5
click at [78, 125] on div "[EMAIL_ADDRESS][DOMAIN_NAME]" at bounding box center [137, 118] width 147 height 16
copy link "[EMAIL_ADDRESS][DOMAIN_NAME]"
click at [94, 271] on div "​" at bounding box center [137, 263] width 147 height 16
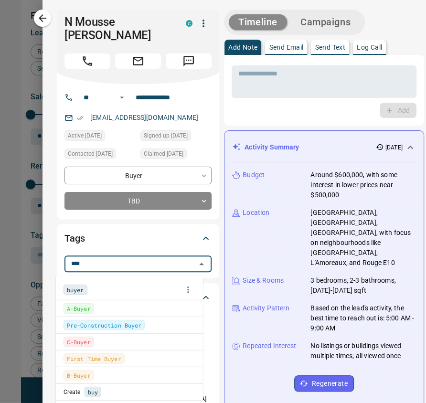
type input "*****"
click at [73, 288] on span "buyer" at bounding box center [75, 290] width 17 height 10
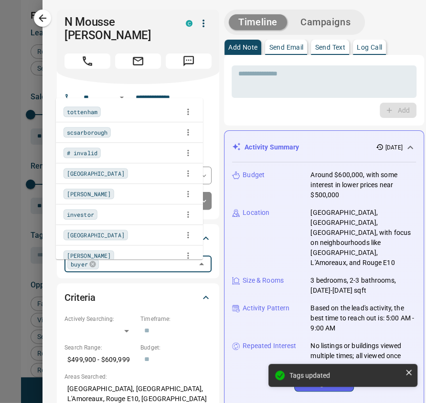
click at [121, 267] on input "text" at bounding box center [147, 263] width 91 height 10
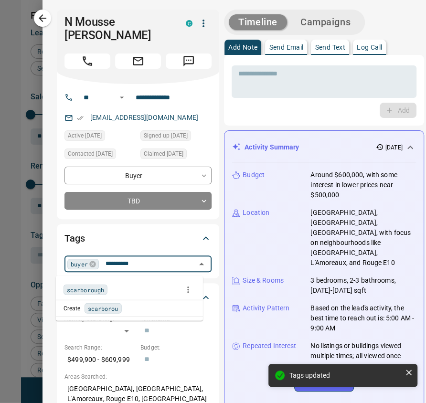
type input "**********"
click at [96, 288] on span "scarborough" at bounding box center [85, 290] width 37 height 10
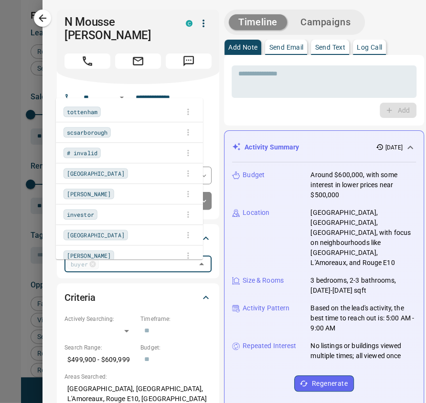
scroll to position [451, 0]
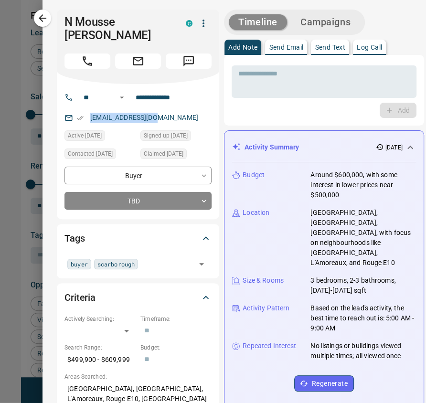
drag, startPoint x: 166, startPoint y: 125, endPoint x: 41, endPoint y: 117, distance: 124.8
copy link "[EMAIL_ADDRESS][DOMAIN_NAME]"
drag, startPoint x: 191, startPoint y: 100, endPoint x: 92, endPoint y: 95, distance: 99.8
click at [92, 95] on div "**********" at bounding box center [134, 97] width 115 height 15
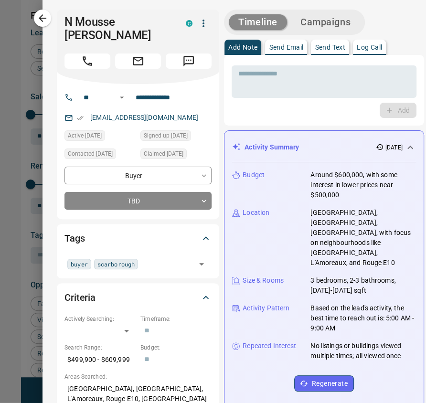
click at [71, 118] on div "[EMAIL_ADDRESS][DOMAIN_NAME]" at bounding box center [137, 118] width 147 height 16
drag, startPoint x: 187, startPoint y: 103, endPoint x: 120, endPoint y: 100, distance: 67.3
click at [120, 100] on div "**********" at bounding box center [134, 97] width 115 height 15
drag, startPoint x: 46, startPoint y: 218, endPoint x: 192, endPoint y: 191, distance: 147.9
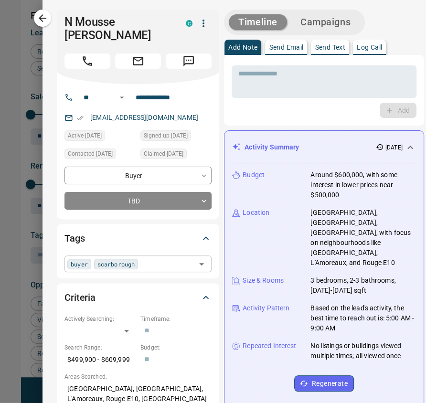
click at [157, 270] on div "buyer scarborough ​" at bounding box center [137, 263] width 147 height 16
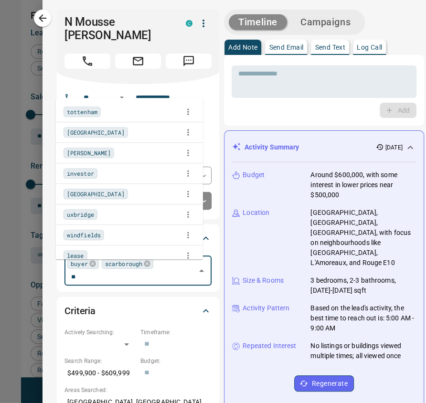
scroll to position [0, 0]
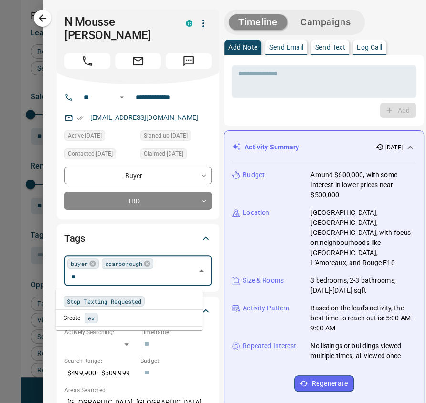
type input "*"
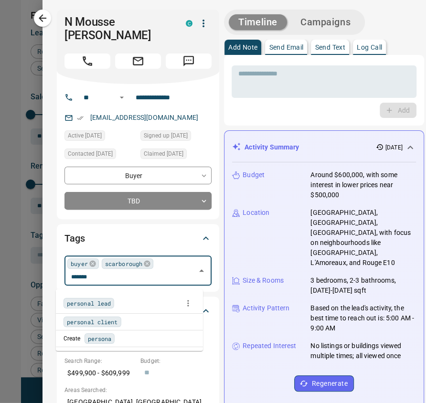
type input "********"
click at [100, 305] on span "personal lead" at bounding box center [89, 303] width 44 height 10
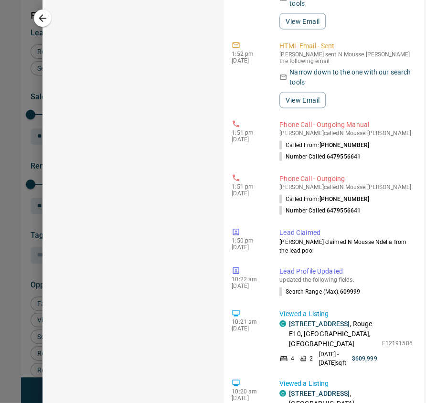
scroll to position [844, 0]
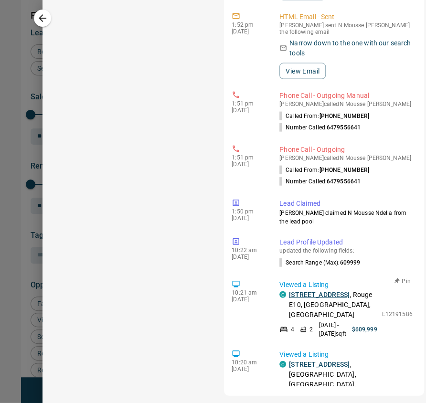
click at [298, 291] on link "[STREET_ADDRESS]" at bounding box center [319, 295] width 61 height 8
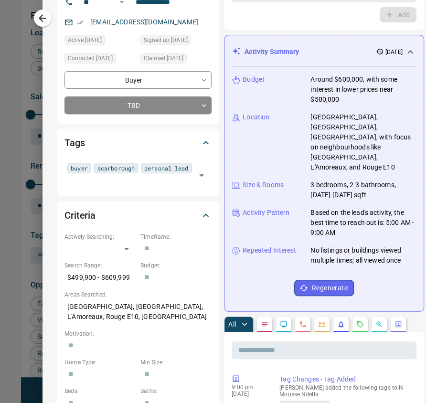
scroll to position [0, 0]
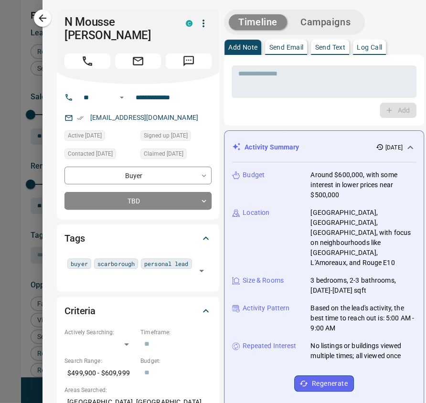
click at [307, 20] on button "Campaigns" at bounding box center [325, 22] width 69 height 16
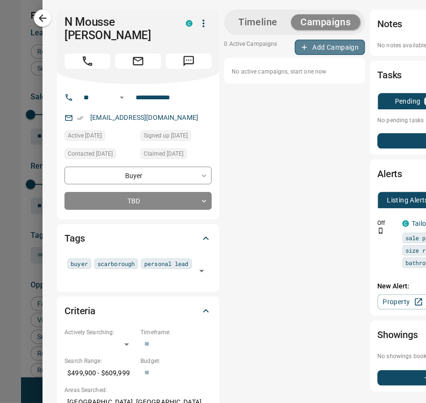
click at [322, 50] on button "Add Campaign" at bounding box center [329, 47] width 70 height 15
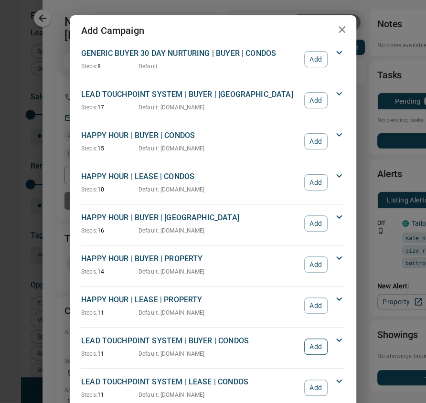
click at [313, 340] on button "Add" at bounding box center [315, 346] width 23 height 16
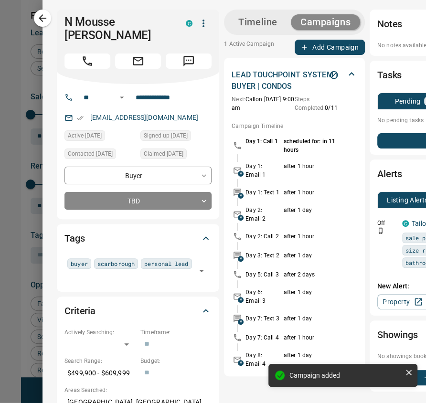
scroll to position [0, 106]
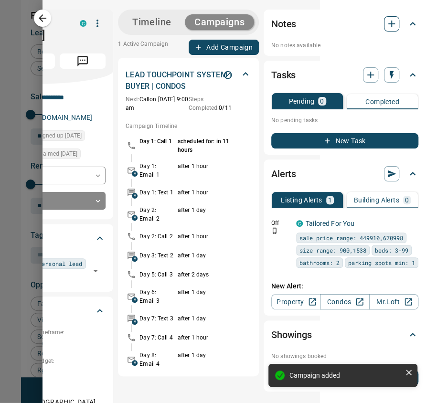
click at [385, 26] on icon "button" at bounding box center [390, 23] width 11 height 11
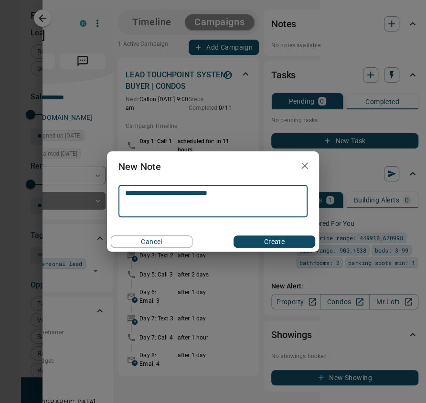
type textarea "**********"
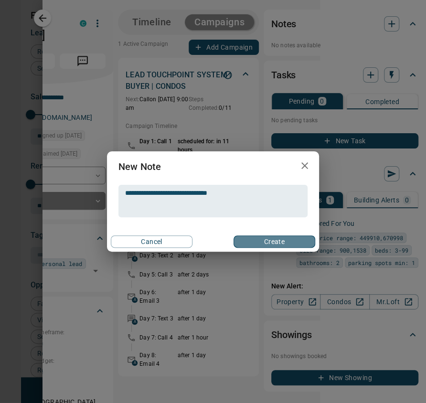
click at [253, 242] on button "Create" at bounding box center [274, 241] width 82 height 12
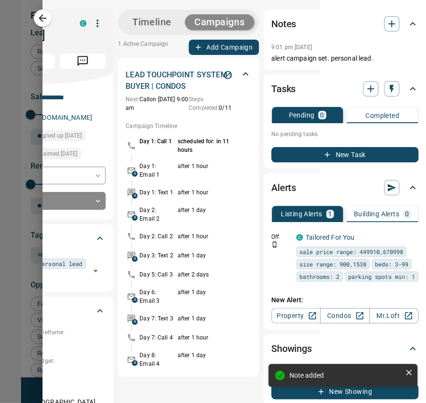
scroll to position [0, 0]
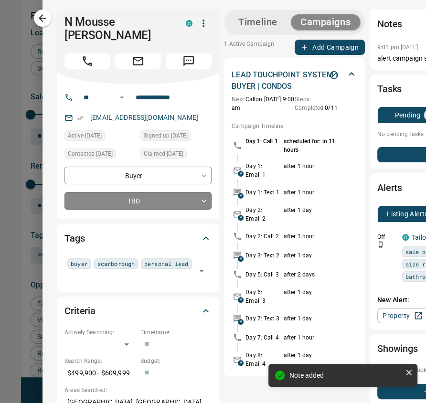
click at [116, 205] on body "Lead Transfers Claim Leads My Leads Tasks Opportunities Deals Campaigns Automat…" at bounding box center [213, 208] width 426 height 417
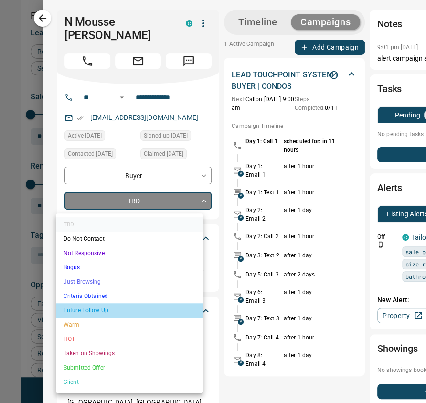
click at [115, 308] on li "Future Follow Up" at bounding box center [129, 310] width 147 height 14
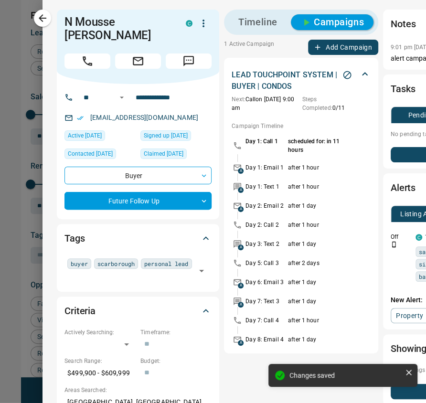
type input "*"
click at [41, 15] on icon "button" at bounding box center [42, 17] width 11 height 11
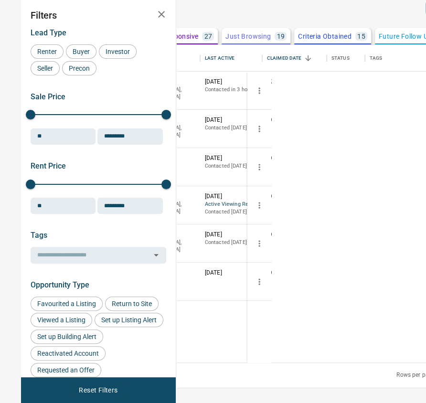
click at [163, 87] on button "[PERSON_NAME] [PERSON_NAME]" at bounding box center [113, 82] width 102 height 9
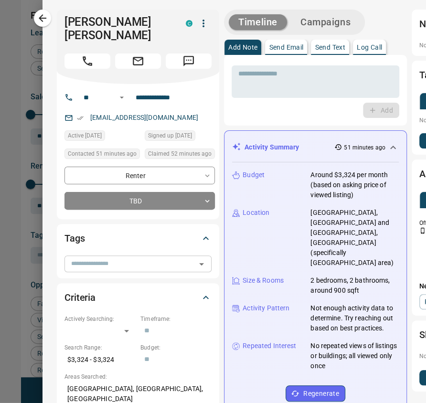
click at [88, 258] on input "text" at bounding box center [129, 263] width 125 height 10
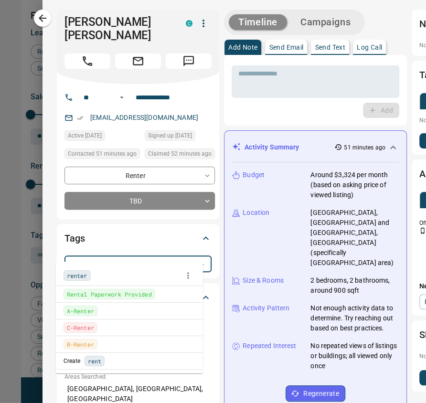
type input "******"
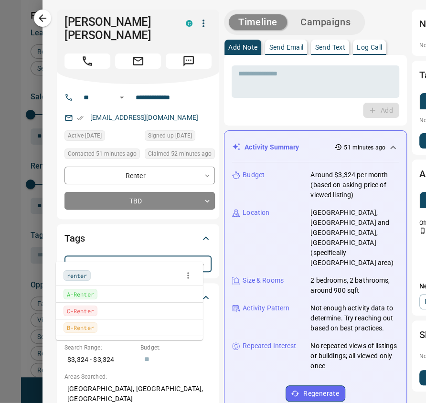
click at [78, 275] on span "renter" at bounding box center [77, 275] width 21 height 10
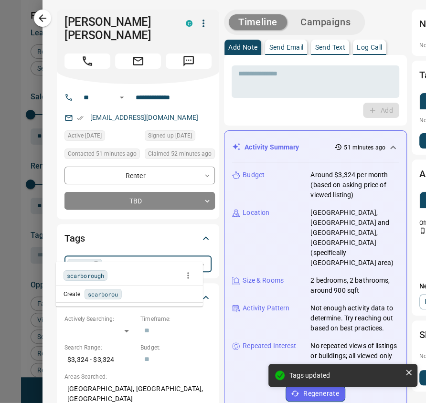
type input "**********"
click at [97, 276] on span "scarborough" at bounding box center [85, 275] width 37 height 10
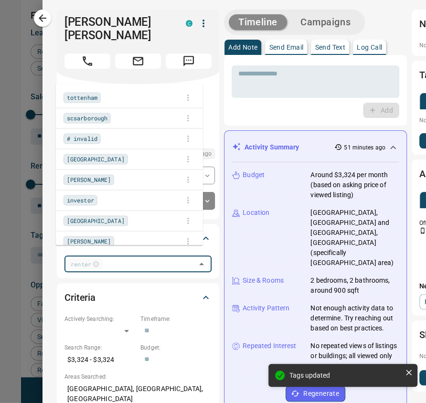
scroll to position [471, 0]
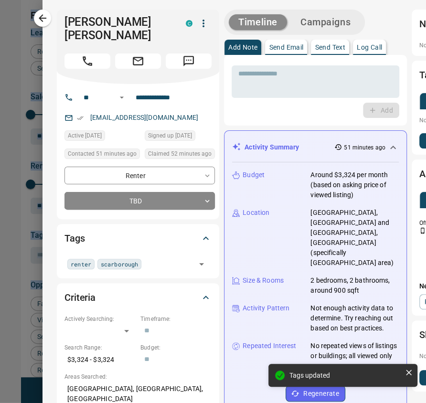
drag, startPoint x: 276, startPoint y: 395, endPoint x: 543, endPoint y: 375, distance: 268.4
click at [426, 375] on html "Lead Transfers Claim Leads My Leads Tasks Opportunities Deals Campaigns Automat…" at bounding box center [213, 201] width 426 height 403
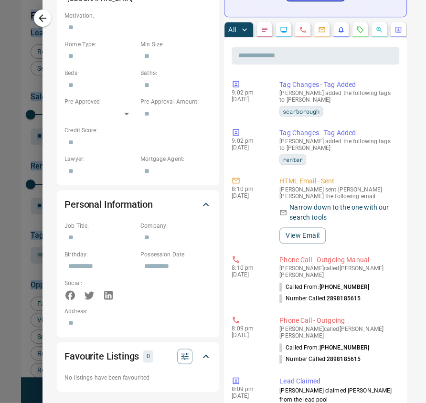
scroll to position [0, 0]
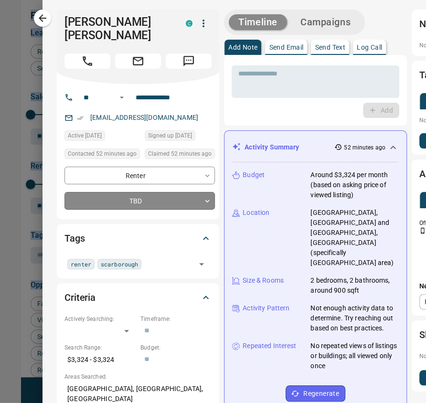
click at [115, 192] on body "Lead Transfers Claim Leads My Leads Tasks Opportunities Deals Campaigns Automat…" at bounding box center [213, 208] width 426 height 417
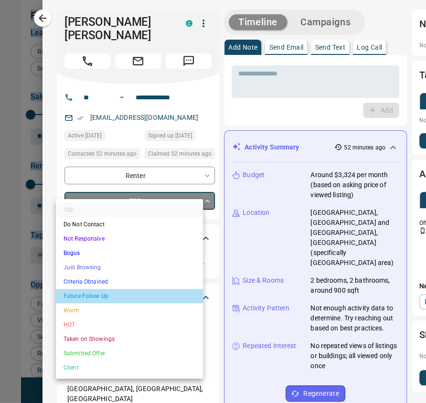
click at [98, 293] on li "Future Follow Up" at bounding box center [129, 296] width 147 height 14
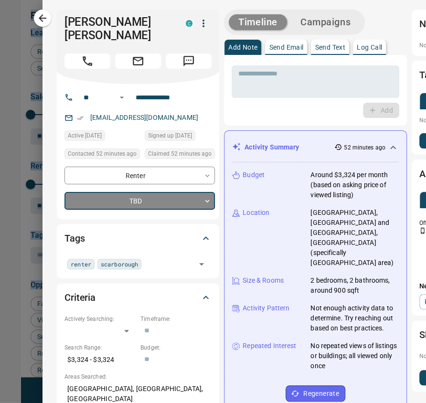
type input "*"
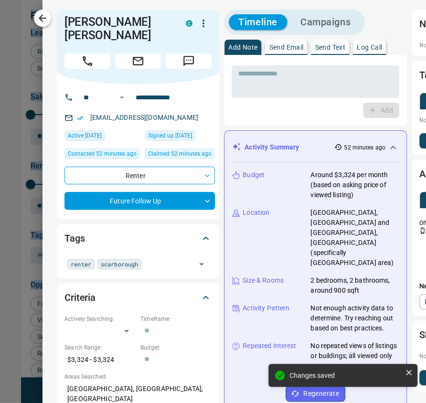
click at [41, 18] on icon "button" at bounding box center [43, 18] width 8 height 8
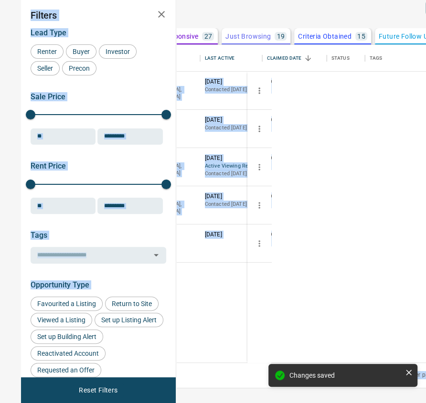
click at [276, 336] on div "Suhashini Kannamma Renter C $3K - $3K [GEOGRAPHIC_DATA], [GEOGRAPHIC_DATA] [DAT…" at bounding box center [255, 217] width 444 height 291
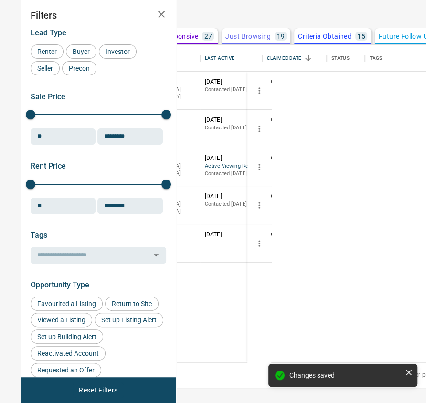
click at [112, 87] on button "[PERSON_NAME]" at bounding box center [87, 82] width 50 height 9
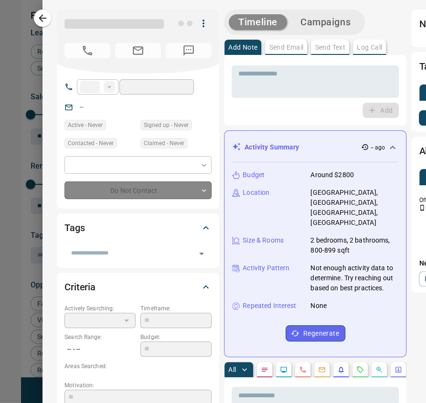
type input "**"
type input "**********"
type input "**"
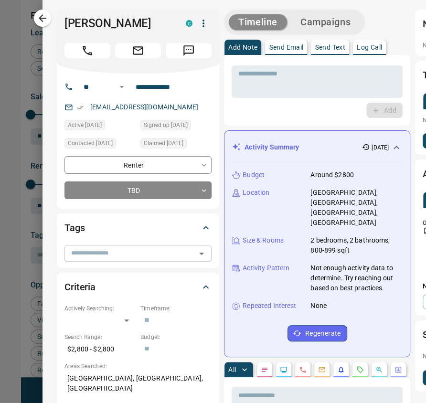
click at [78, 258] on input "text" at bounding box center [129, 253] width 125 height 10
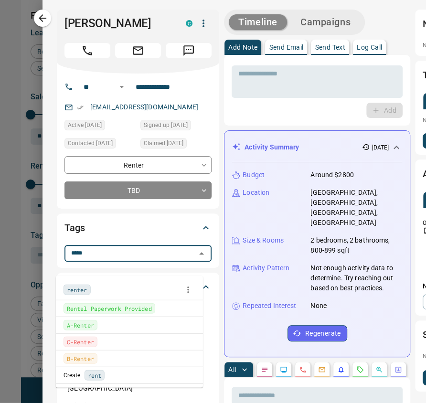
type input "******"
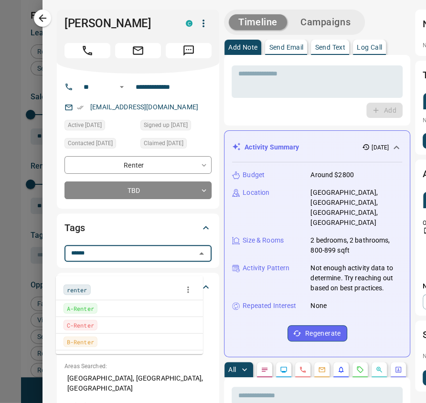
click at [73, 290] on span "renter" at bounding box center [77, 290] width 21 height 10
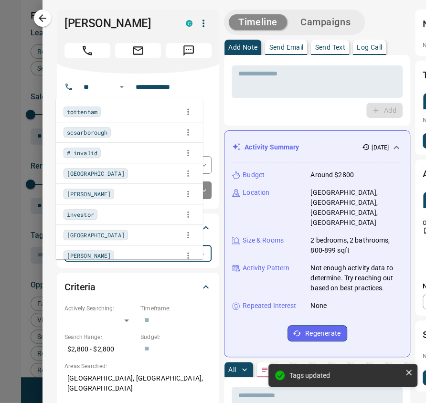
click at [114, 258] on input "text" at bounding box center [149, 253] width 88 height 10
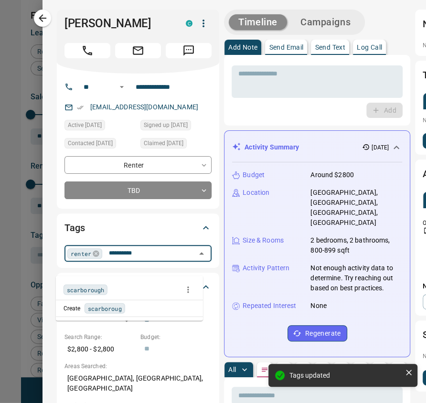
type input "**********"
click at [77, 291] on span "scarborough" at bounding box center [85, 290] width 37 height 10
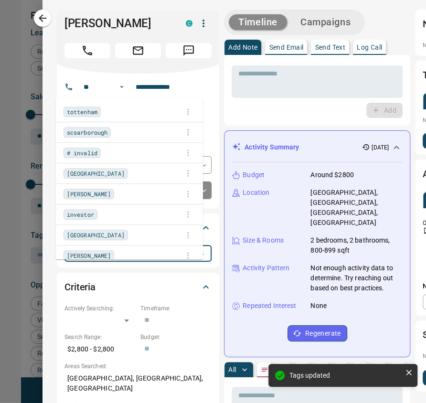
scroll to position [471, 0]
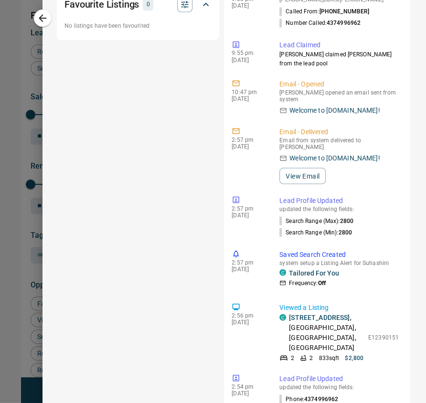
scroll to position [794, 0]
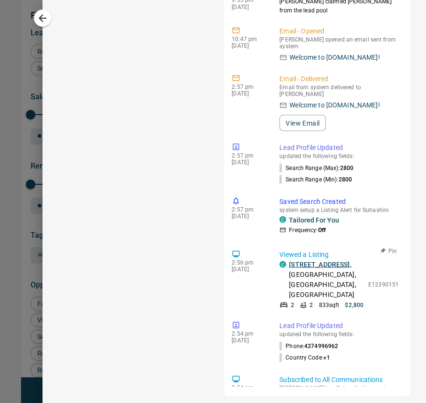
click at [297, 260] on link "[STREET_ADDRESS]" at bounding box center [319, 264] width 61 height 8
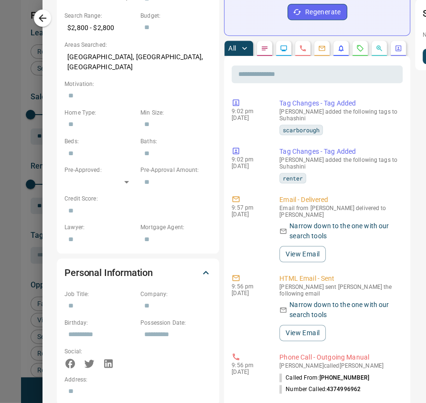
scroll to position [0, 0]
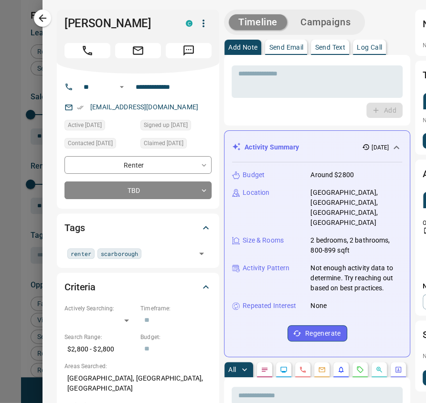
click at [313, 19] on button "Campaigns" at bounding box center [325, 22] width 69 height 16
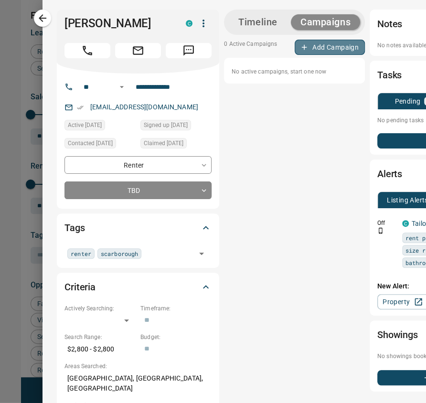
click at [315, 41] on button "Add Campaign" at bounding box center [329, 47] width 70 height 15
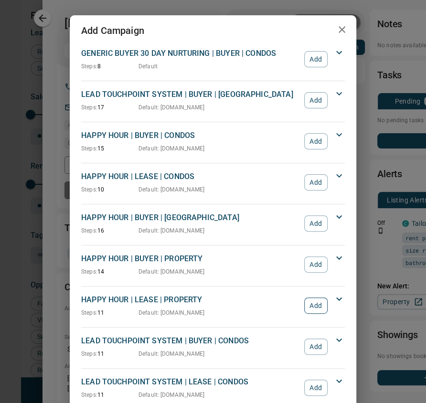
click at [313, 304] on button "Add" at bounding box center [315, 305] width 23 height 16
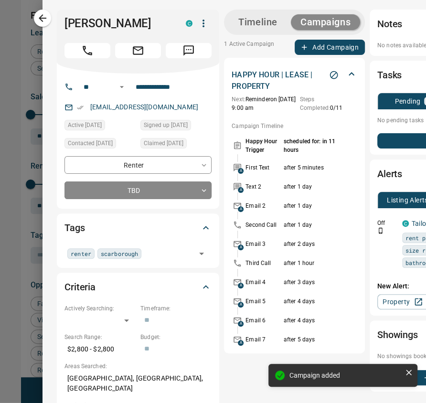
scroll to position [0, 106]
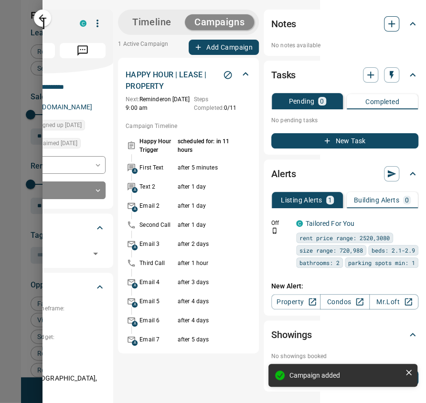
click at [388, 25] on icon "button" at bounding box center [391, 24] width 7 height 7
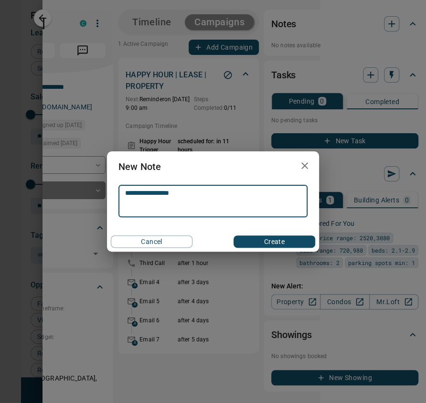
type textarea "**********"
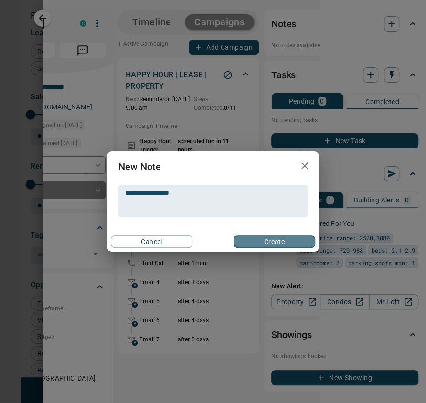
click at [286, 242] on button "Create" at bounding box center [274, 241] width 82 height 12
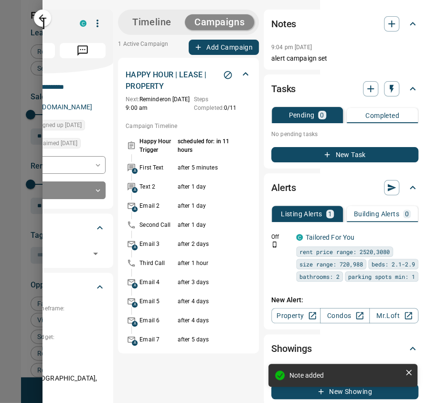
scroll to position [0, 0]
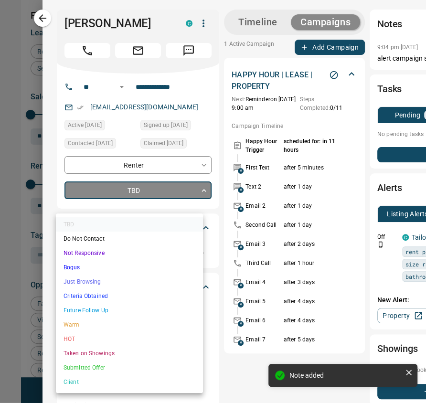
click at [184, 212] on body "Lead Transfers Claim Leads My Leads Tasks Opportunities Deals Campaigns Automat…" at bounding box center [213, 208] width 426 height 417
click at [113, 314] on li "Future Follow Up" at bounding box center [129, 310] width 147 height 14
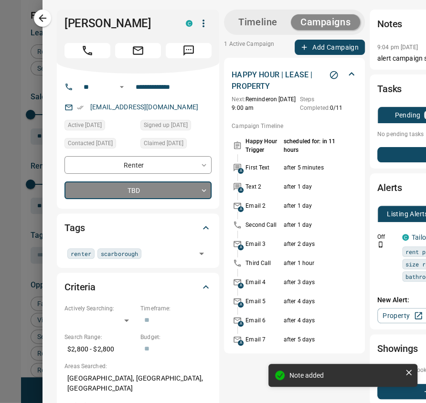
type input "*"
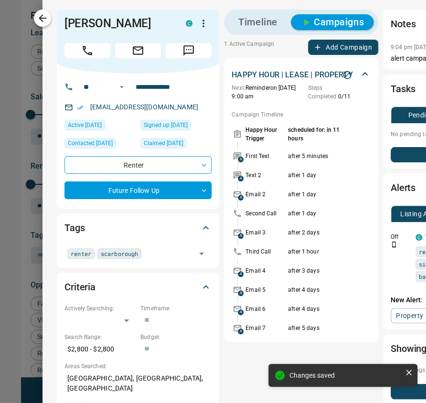
click at [39, 15] on icon "button" at bounding box center [42, 17] width 11 height 11
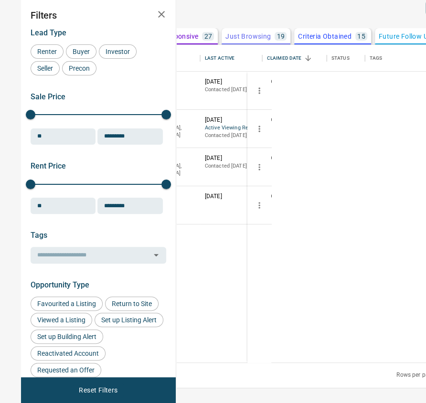
click at [87, 87] on button "Odette A" at bounding box center [74, 82] width 25 height 9
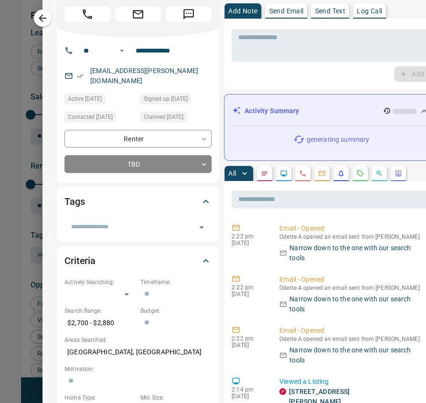
scroll to position [176, 0]
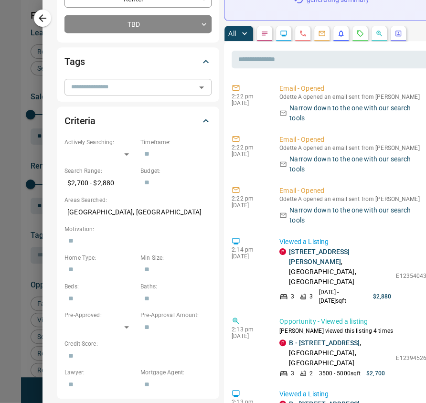
click at [109, 82] on input "text" at bounding box center [129, 87] width 125 height 10
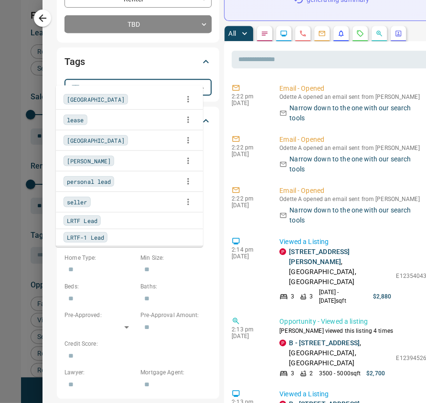
type input "*****"
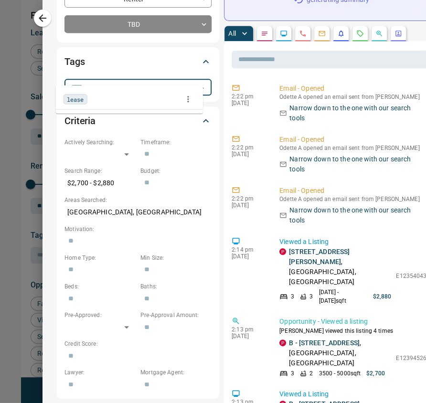
click at [71, 94] on div "lease" at bounding box center [75, 99] width 24 height 10
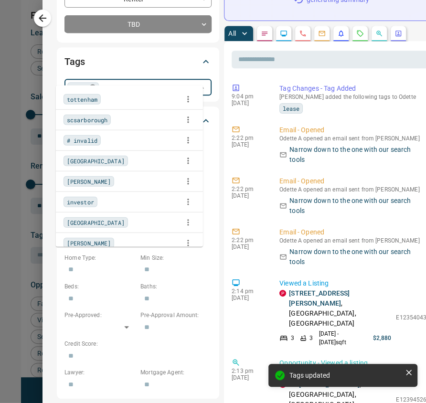
click at [89, 84] on icon at bounding box center [92, 87] width 6 height 6
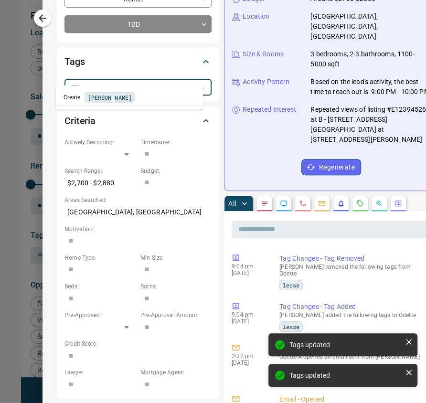
type input "***"
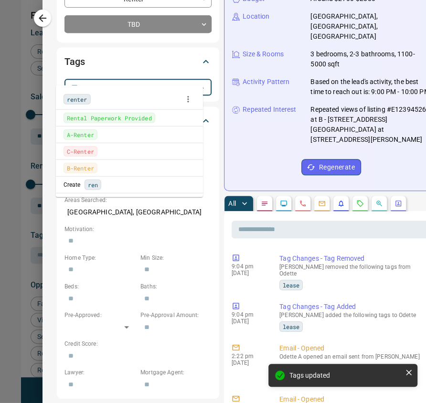
click at [82, 99] on span "renter" at bounding box center [77, 99] width 21 height 10
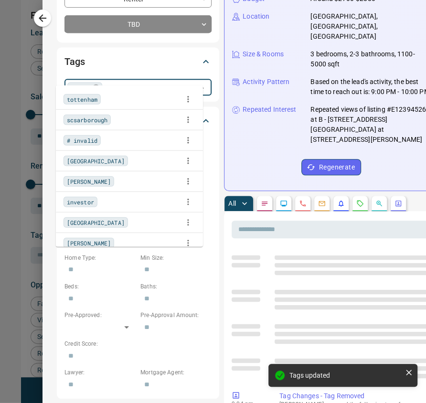
click at [123, 82] on input "text" at bounding box center [149, 87] width 88 height 10
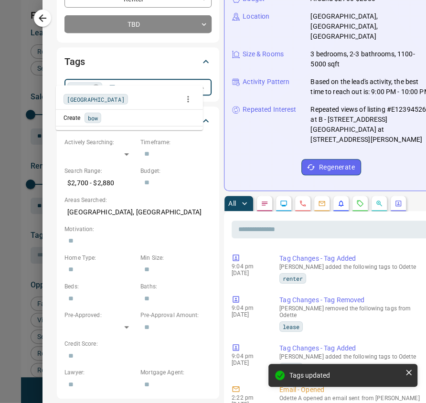
type input "****"
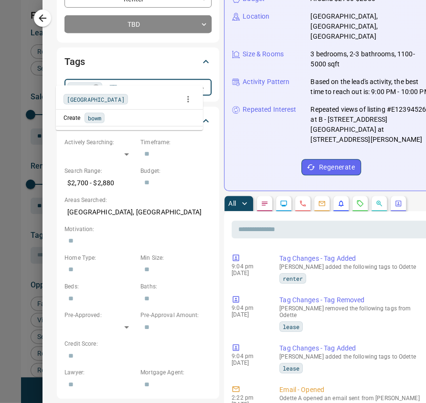
click at [83, 92] on div "[GEOGRAPHIC_DATA]" at bounding box center [129, 99] width 132 height 14
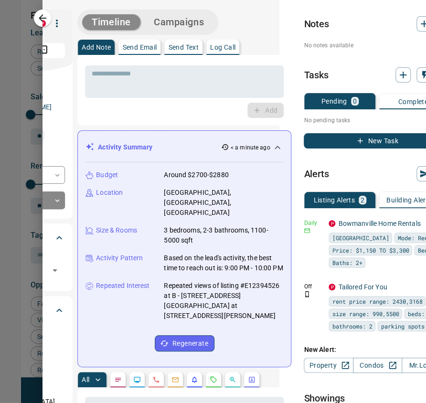
scroll to position [0, 0]
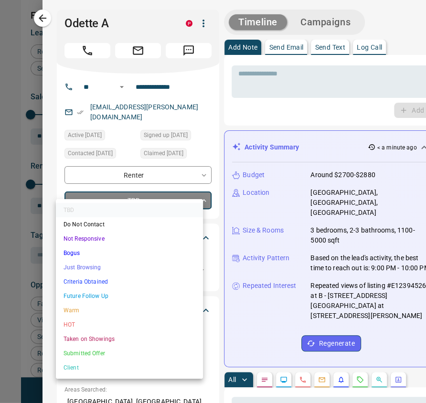
click at [110, 185] on body "Lead Transfers Claim Leads My Leads Tasks Opportunities Deals Campaigns Automat…" at bounding box center [213, 208] width 426 height 417
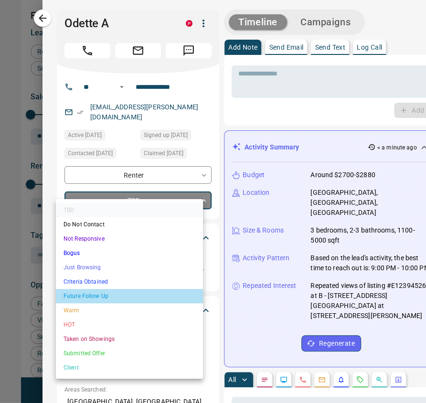
click at [107, 293] on li "Future Follow Up" at bounding box center [129, 296] width 147 height 14
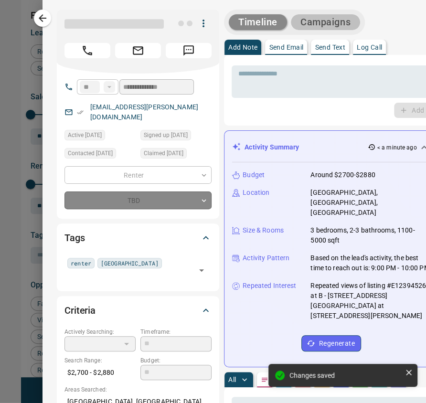
click at [309, 24] on button "Campaigns" at bounding box center [325, 22] width 69 height 16
type input "*"
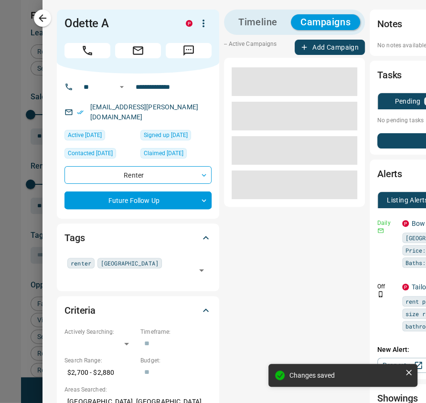
click at [315, 48] on button "Add Campaign" at bounding box center [329, 47] width 70 height 15
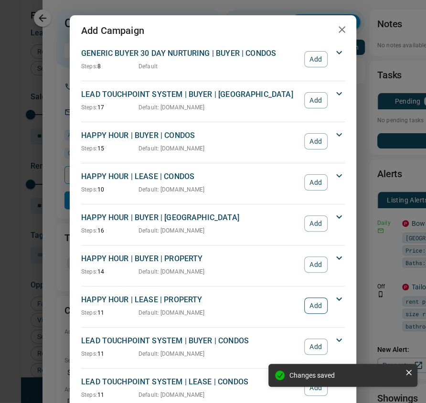
click at [314, 307] on button "Add" at bounding box center [315, 305] width 23 height 16
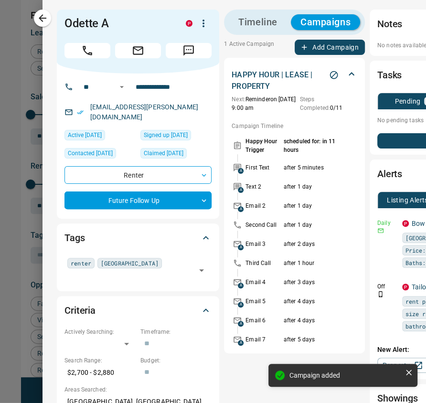
click at [345, 72] on icon at bounding box center [350, 73] width 11 height 11
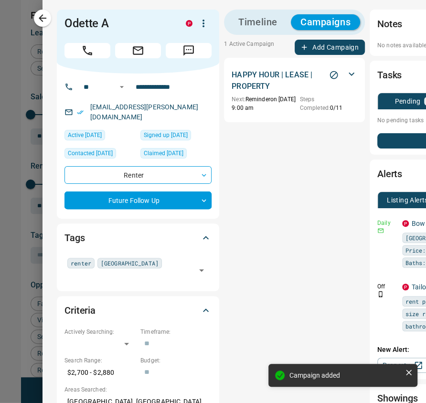
scroll to position [0, 106]
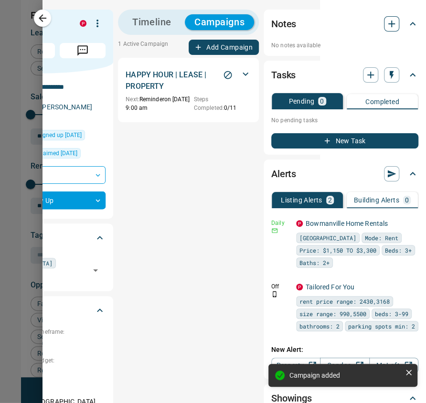
click at [385, 27] on icon "button" at bounding box center [390, 23] width 11 height 11
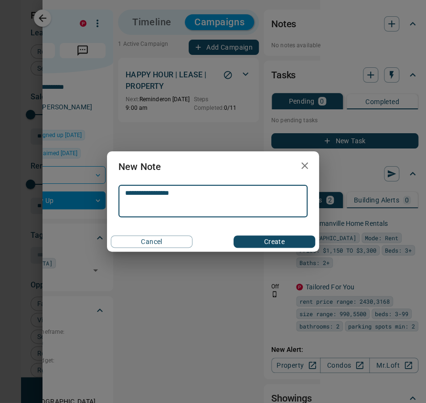
type textarea "**********"
click at [290, 240] on button "Create" at bounding box center [274, 241] width 82 height 12
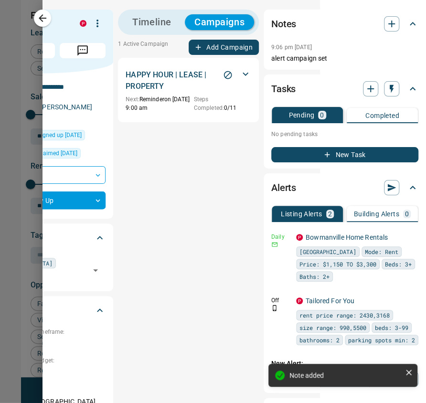
click at [44, 17] on h1 "Odette A" at bounding box center [11, 23] width 107 height 13
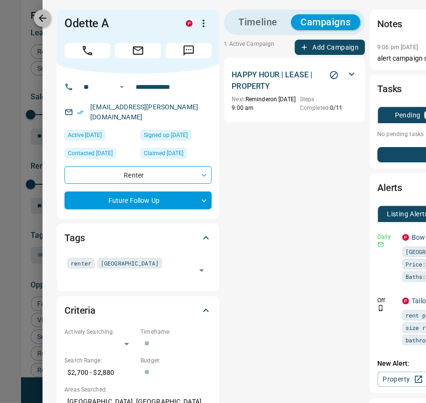
click at [36, 13] on button "button" at bounding box center [42, 18] width 17 height 17
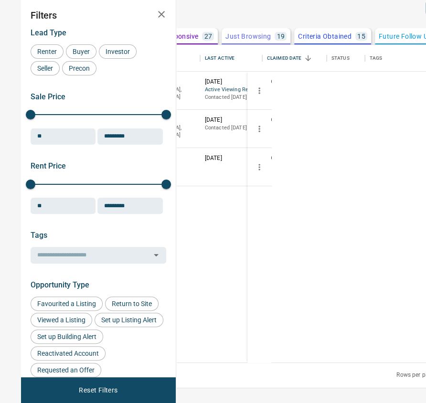
click at [112, 87] on button "[PERSON_NAME]" at bounding box center [87, 82] width 50 height 9
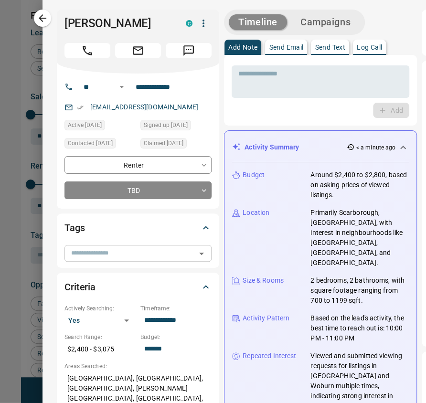
click at [88, 260] on div "​" at bounding box center [137, 253] width 147 height 16
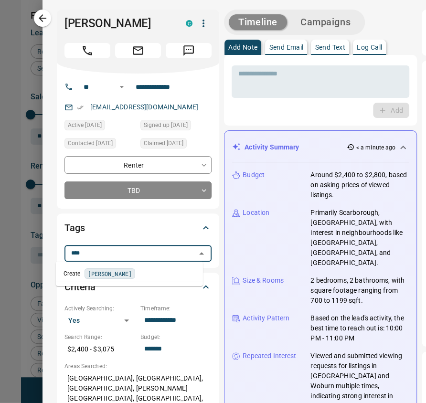
type input "***"
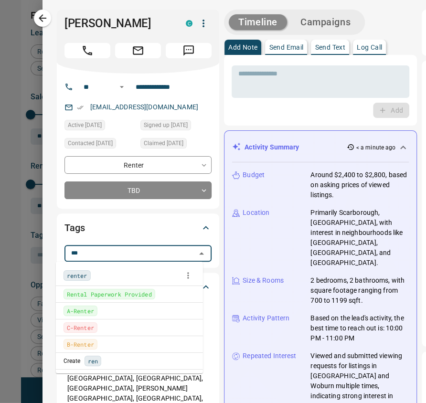
click at [78, 273] on span "renter" at bounding box center [77, 275] width 21 height 10
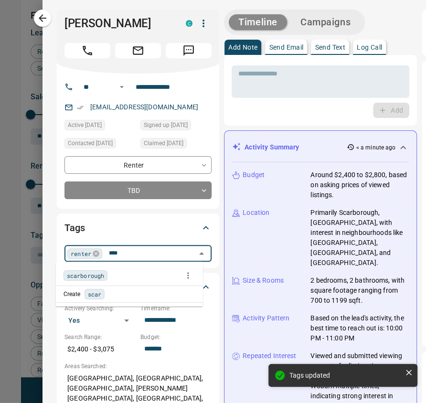
type input "*****"
click at [90, 270] on div "scarborough" at bounding box center [85, 275] width 44 height 10
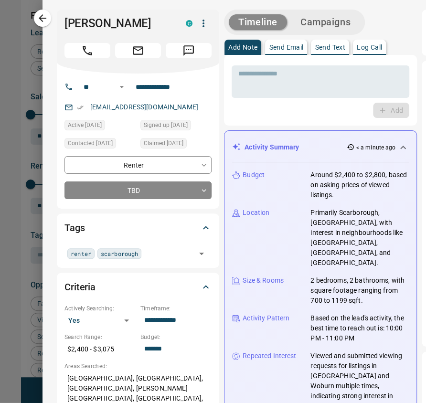
click at [326, 17] on button "Campaigns" at bounding box center [325, 22] width 69 height 16
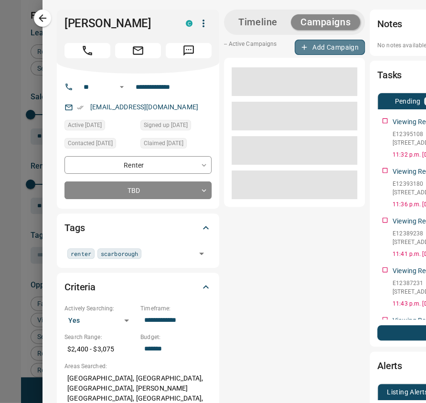
click at [319, 52] on button "Add Campaign" at bounding box center [329, 47] width 70 height 15
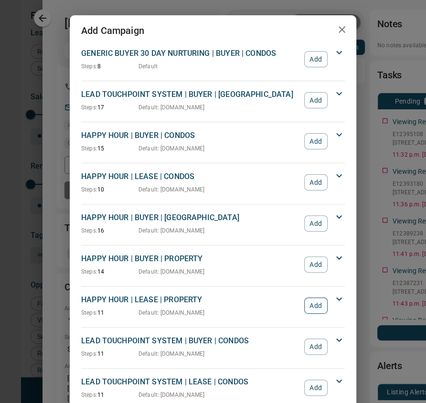
click at [318, 302] on button "Add" at bounding box center [315, 305] width 23 height 16
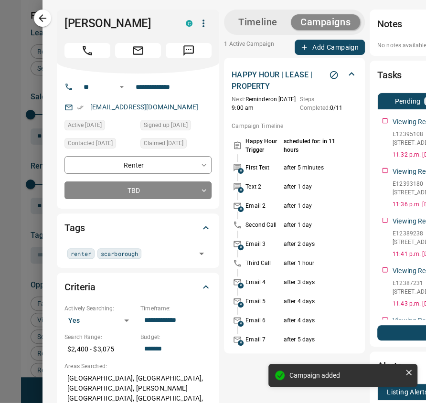
click at [224, 56] on div "1 Active Campaign Add Campaign HAPPY HOUR | LEASE | PROPERTY Next: Reminder on …" at bounding box center [294, 196] width 141 height 313
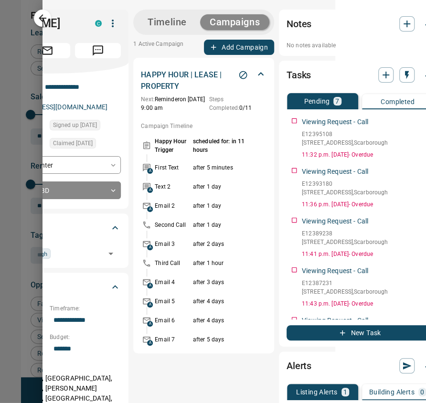
scroll to position [0, 92]
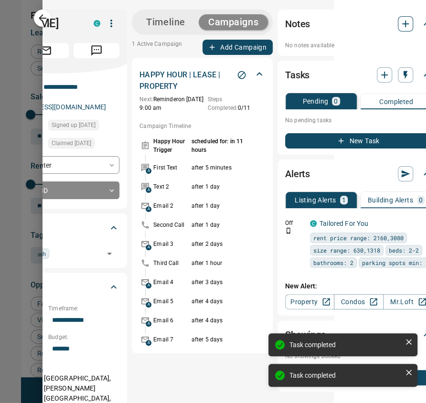
click at [399, 25] on icon "button" at bounding box center [404, 23] width 11 height 11
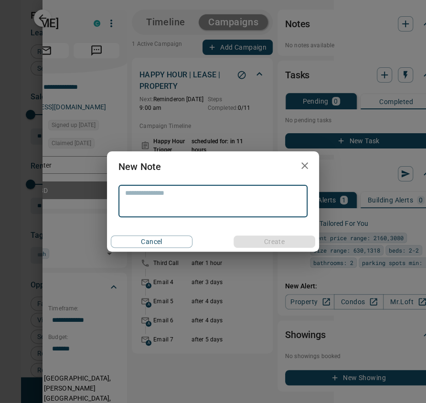
click at [307, 172] on button "button" at bounding box center [304, 166] width 19 height 20
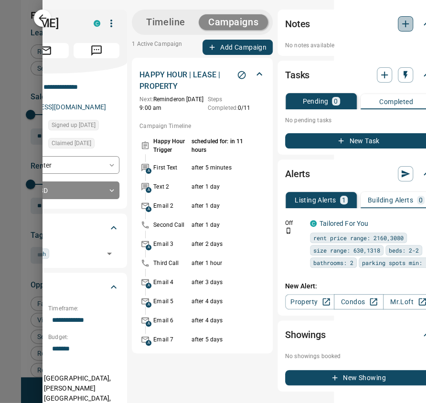
click at [400, 26] on icon "button" at bounding box center [404, 23] width 11 height 11
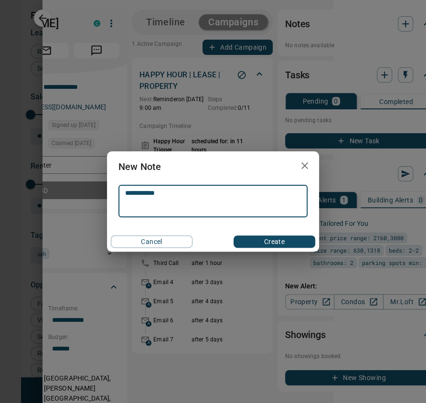
type textarea "**********"
click at [283, 241] on button "Create" at bounding box center [274, 241] width 82 height 12
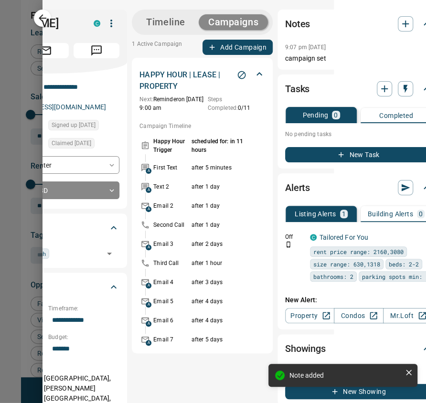
scroll to position [0, 0]
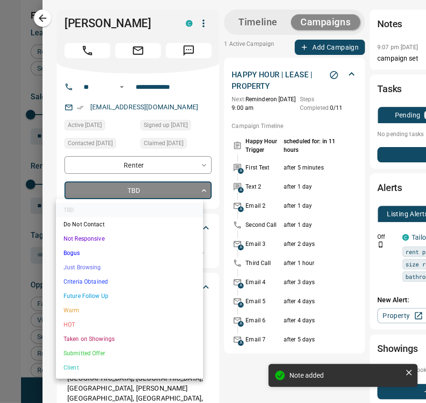
click at [142, 186] on body "Lead Transfers Claim Leads My Leads Tasks Opportunities Deals Campaigns Automat…" at bounding box center [213, 208] width 426 height 417
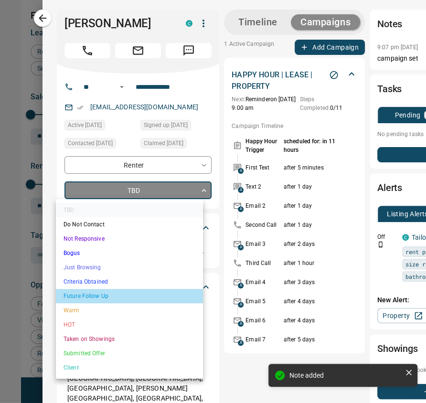
click at [113, 301] on li "Future Follow Up" at bounding box center [129, 296] width 147 height 14
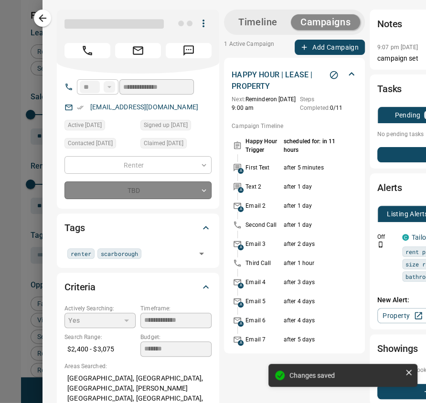
type input "*"
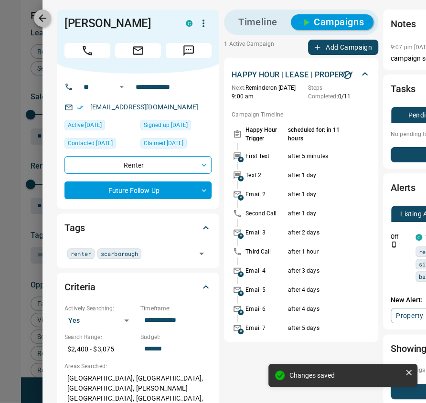
click at [39, 20] on icon "button" at bounding box center [42, 17] width 11 height 11
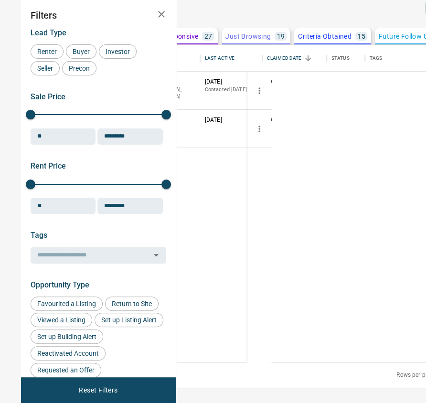
click at [112, 87] on button "[PERSON_NAME]" at bounding box center [87, 82] width 50 height 9
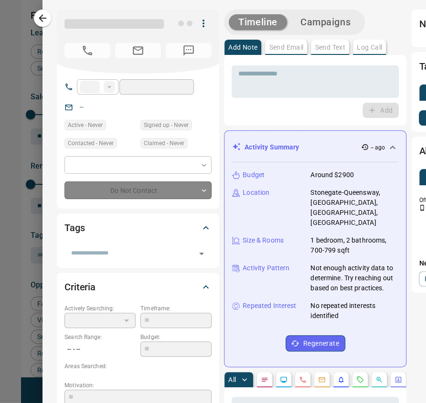
type input "**"
type input "**********"
type input "**"
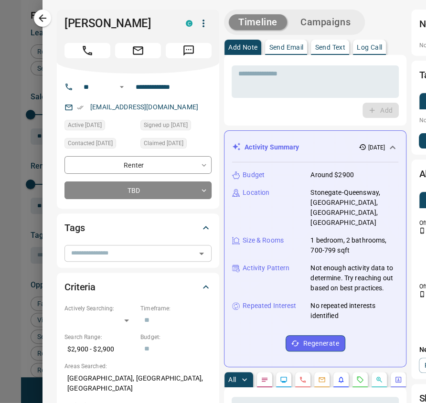
click at [117, 261] on div "​" at bounding box center [137, 253] width 147 height 16
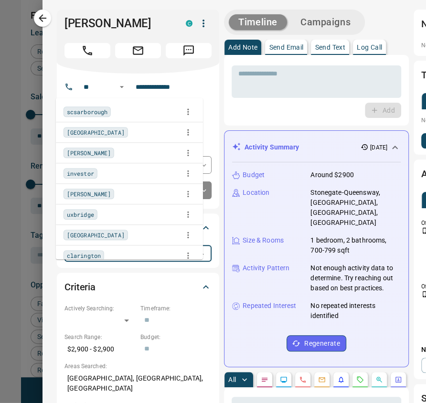
type input "***"
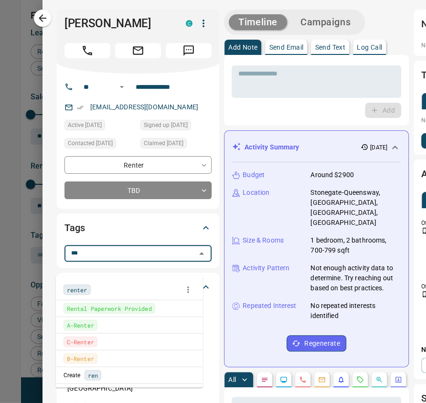
click at [77, 287] on span "renter" at bounding box center [77, 290] width 21 height 10
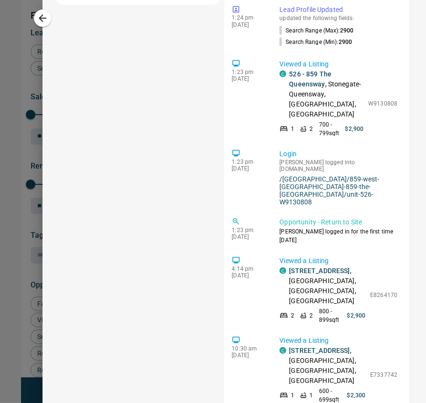
scroll to position [804, 0]
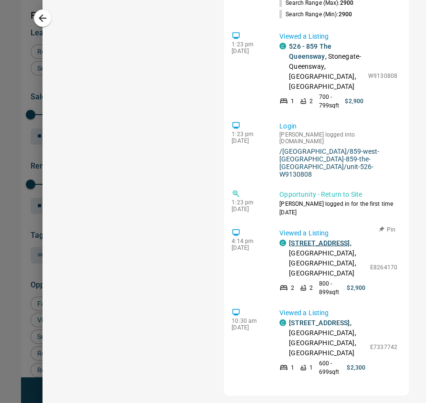
click at [300, 239] on link "[STREET_ADDRESS]" at bounding box center [319, 243] width 61 height 8
click at [290, 241] on link "[STREET_ADDRESS]" at bounding box center [319, 243] width 61 height 8
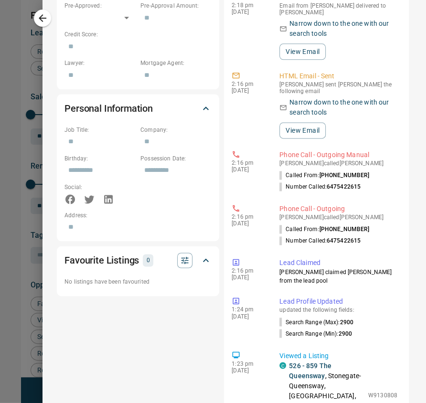
scroll to position [0, 0]
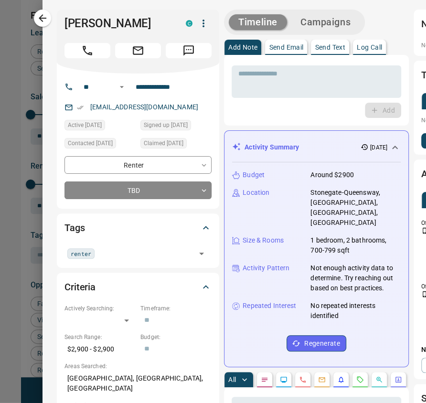
click at [312, 19] on button "Campaigns" at bounding box center [325, 22] width 69 height 16
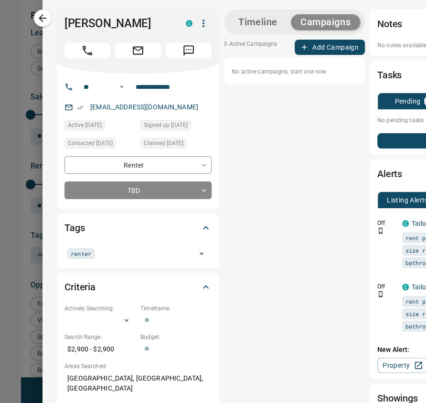
click at [307, 44] on button "Add Campaign" at bounding box center [329, 47] width 70 height 15
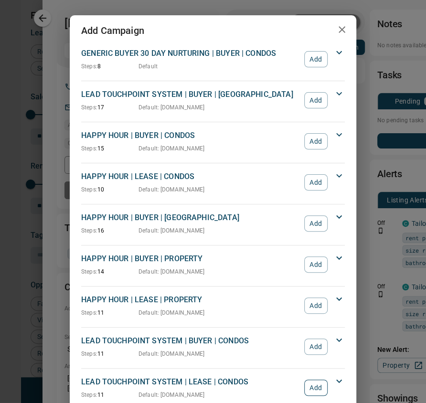
click at [317, 385] on button "Add" at bounding box center [315, 387] width 23 height 16
click at [337, 31] on icon "button" at bounding box center [341, 29] width 11 height 11
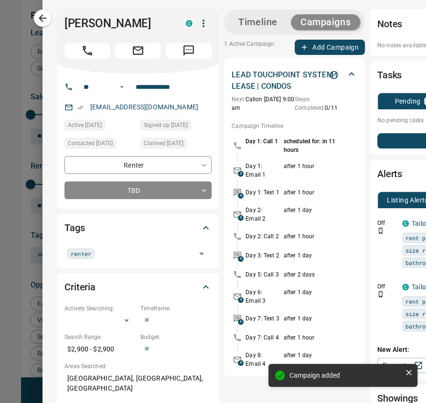
scroll to position [0, 106]
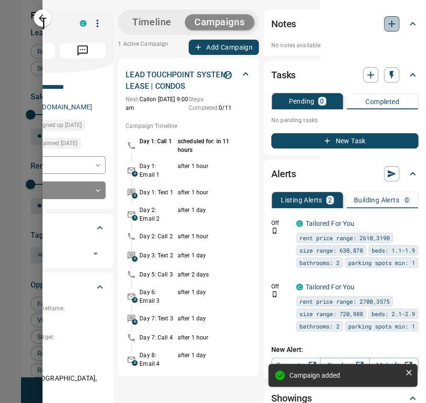
click at [388, 23] on icon "button" at bounding box center [391, 24] width 7 height 7
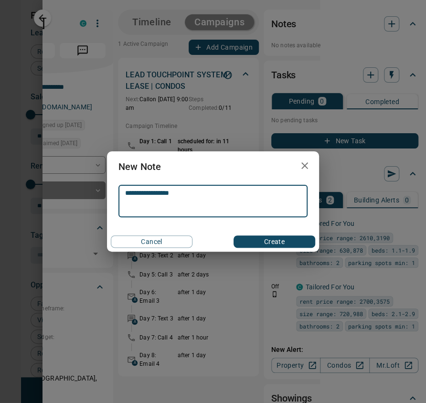
type textarea "**********"
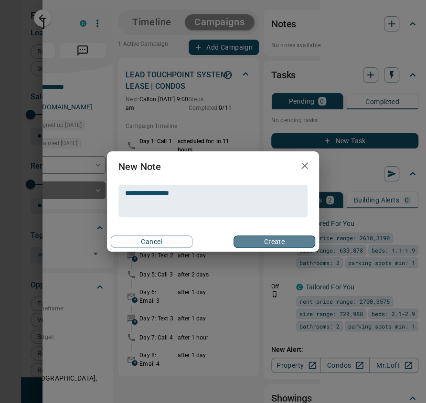
click at [273, 239] on button "Create" at bounding box center [274, 241] width 82 height 12
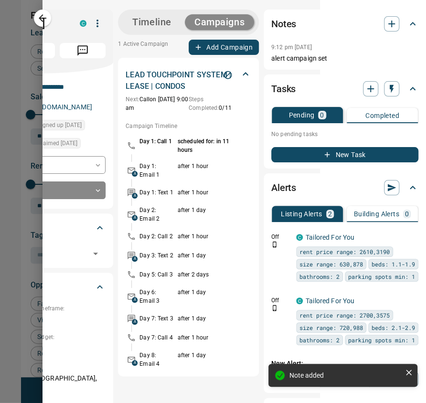
scroll to position [0, 0]
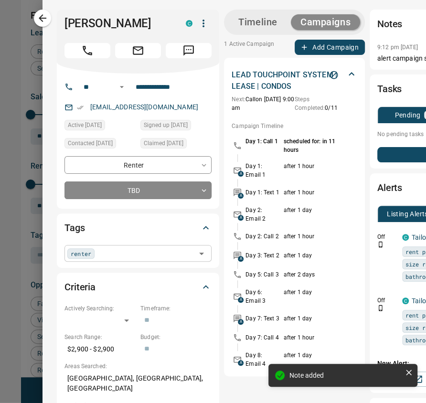
click at [162, 258] on input "text" at bounding box center [144, 253] width 95 height 10
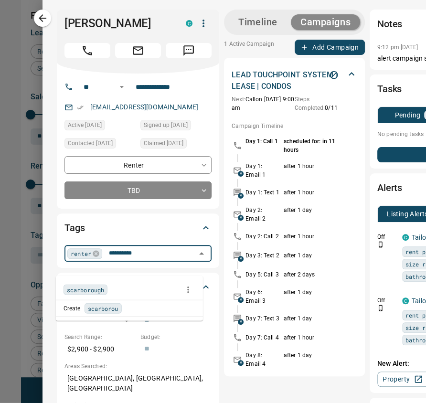
type input "**********"
click at [87, 285] on span "scarborough" at bounding box center [85, 290] width 37 height 10
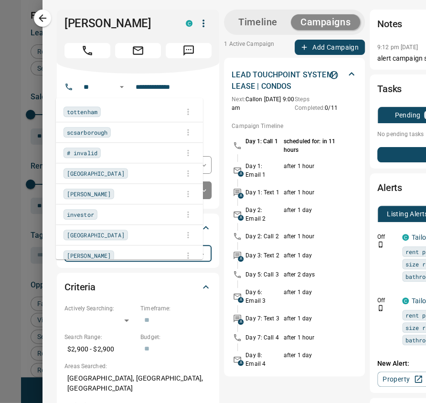
scroll to position [471, 0]
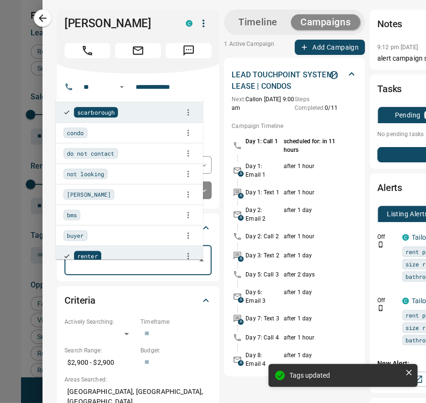
click at [42, 140] on div "**********" at bounding box center [233, 406] width 383 height 813
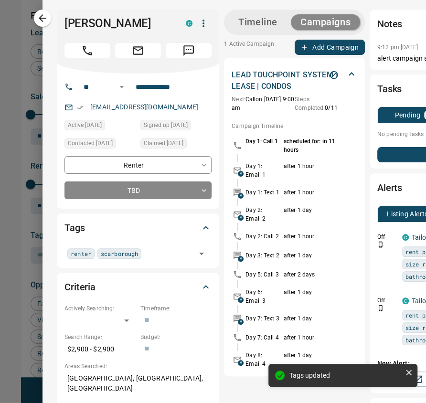
click at [135, 194] on div "**********" at bounding box center [137, 177] width 147 height 43
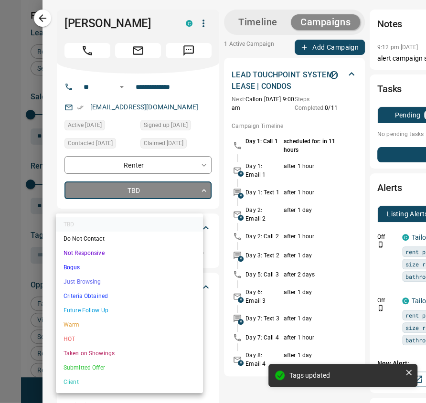
click at [134, 201] on body "Lead Transfers Claim Leads My Leads Tasks Opportunities Deals Campaigns Automat…" at bounding box center [213, 208] width 426 height 417
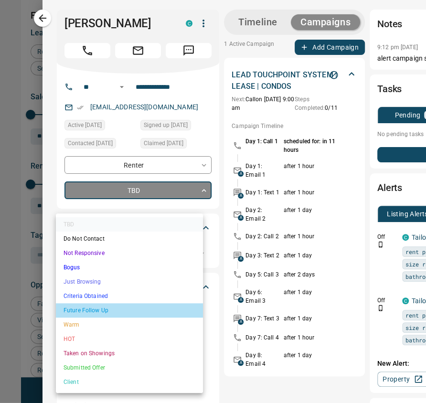
click at [103, 316] on li "Future Follow Up" at bounding box center [129, 310] width 147 height 14
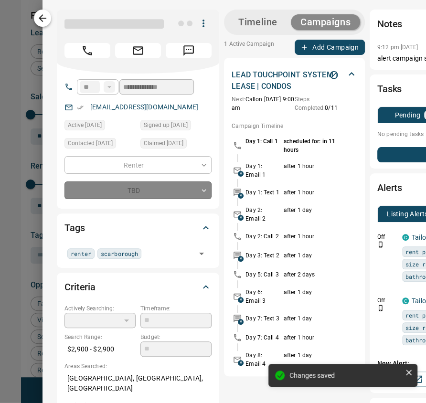
type input "*"
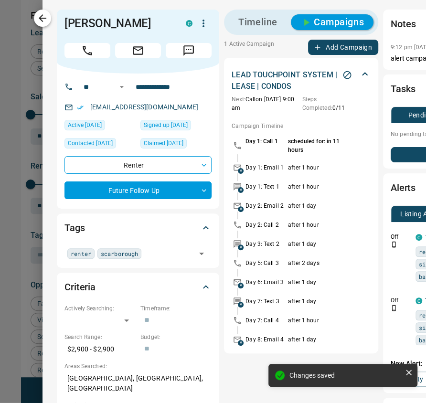
click at [42, 17] on icon "button" at bounding box center [42, 17] width 11 height 11
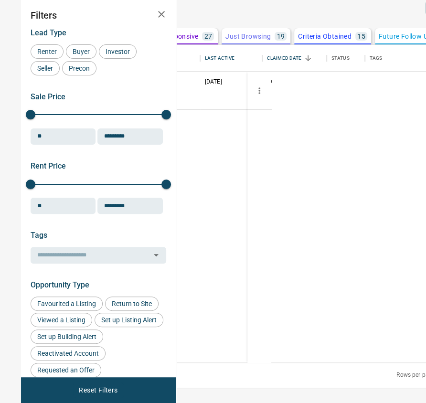
click at [0, 0] on p "Messages" at bounding box center [0, 0] width 0 height 0
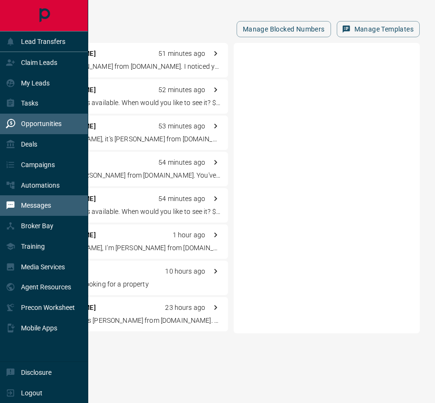
click at [37, 122] on p "Opportunities" at bounding box center [41, 124] width 41 height 8
